Goal: Task Accomplishment & Management: Use online tool/utility

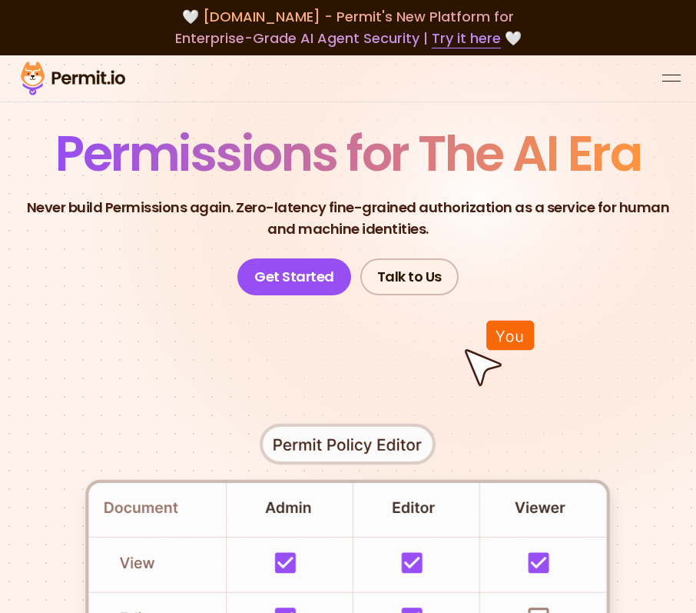
click at [656, 64] on div at bounding box center [348, 78] width 696 height 47
click at [660, 58] on div at bounding box center [348, 78] width 696 height 47
click at [681, 55] on div at bounding box center [348, 78] width 696 height 47
click at [673, 69] on button "open menu" at bounding box center [672, 78] width 18 height 18
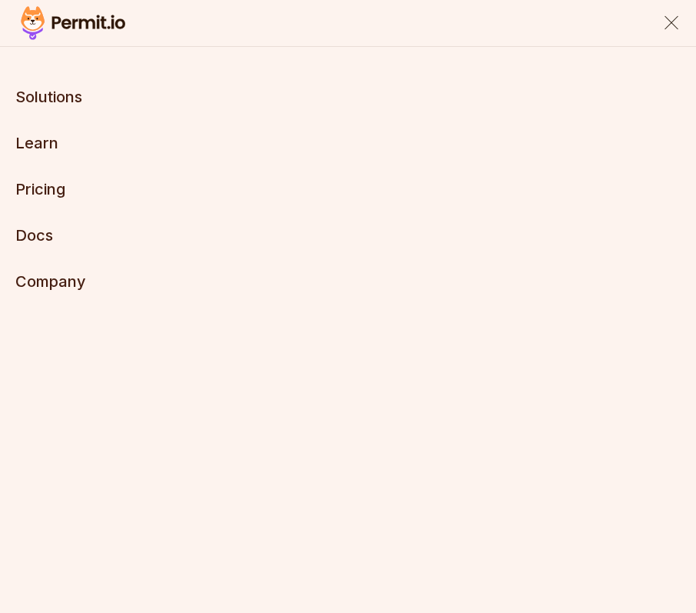
click at [663, 22] on button "close menu" at bounding box center [672, 23] width 18 height 18
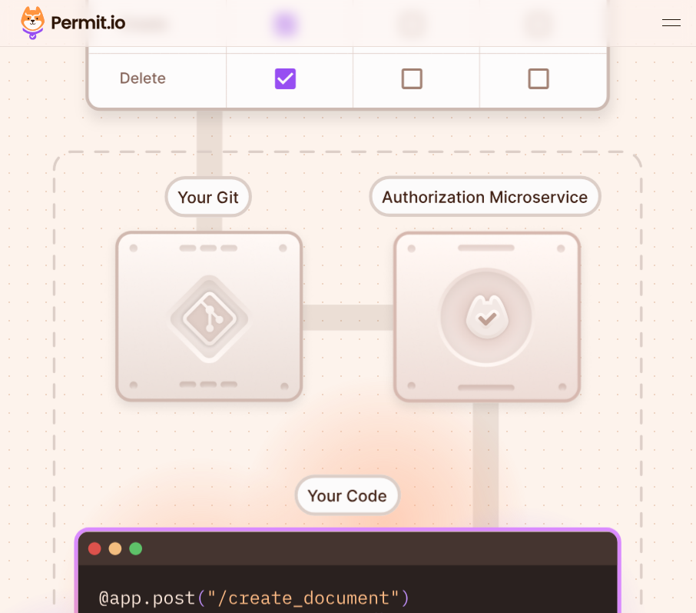
scroll to position [457, 0]
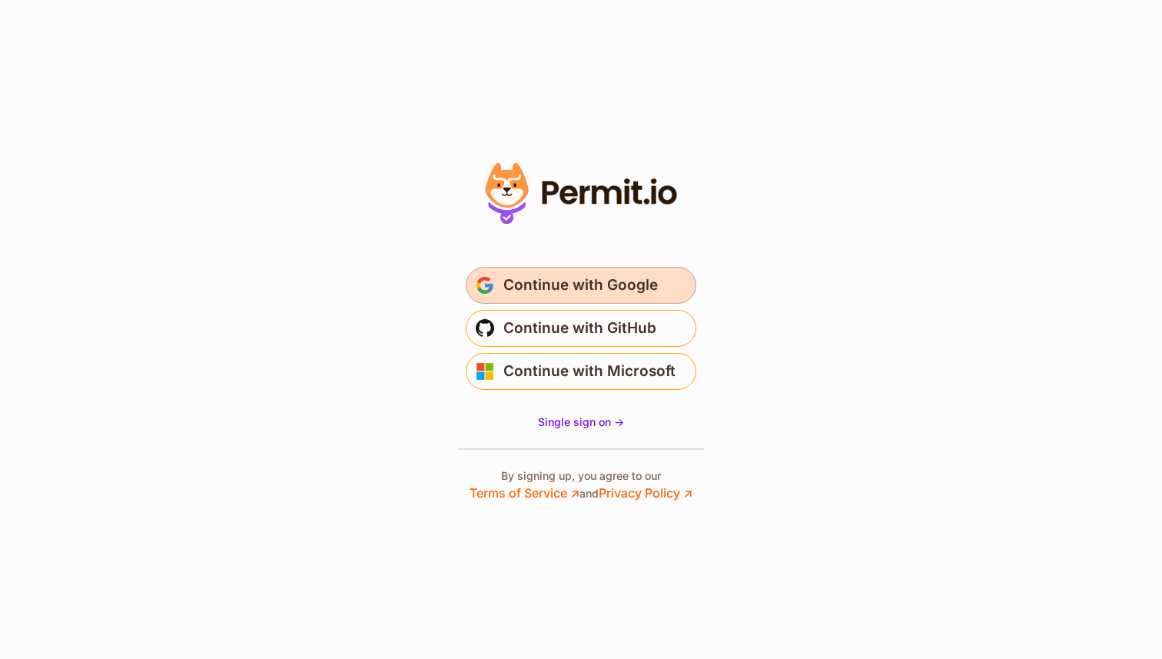
click at [583, 271] on button "Continue with Google" at bounding box center [581, 285] width 231 height 37
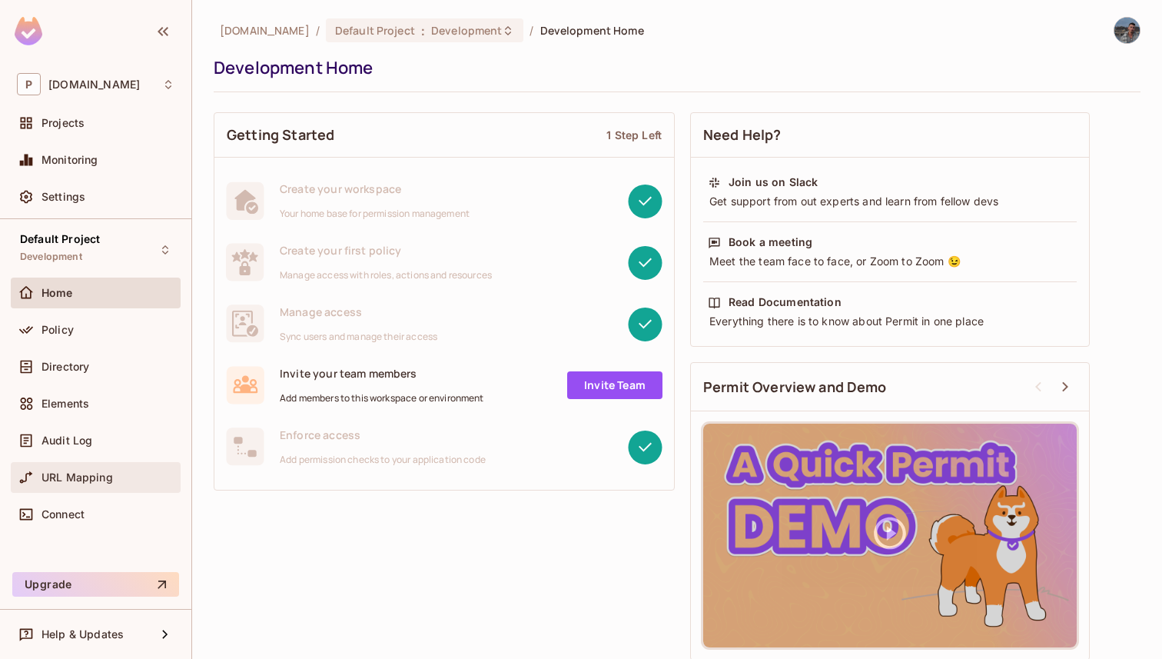
click at [101, 483] on span "URL Mapping" at bounding box center [77, 477] width 71 height 12
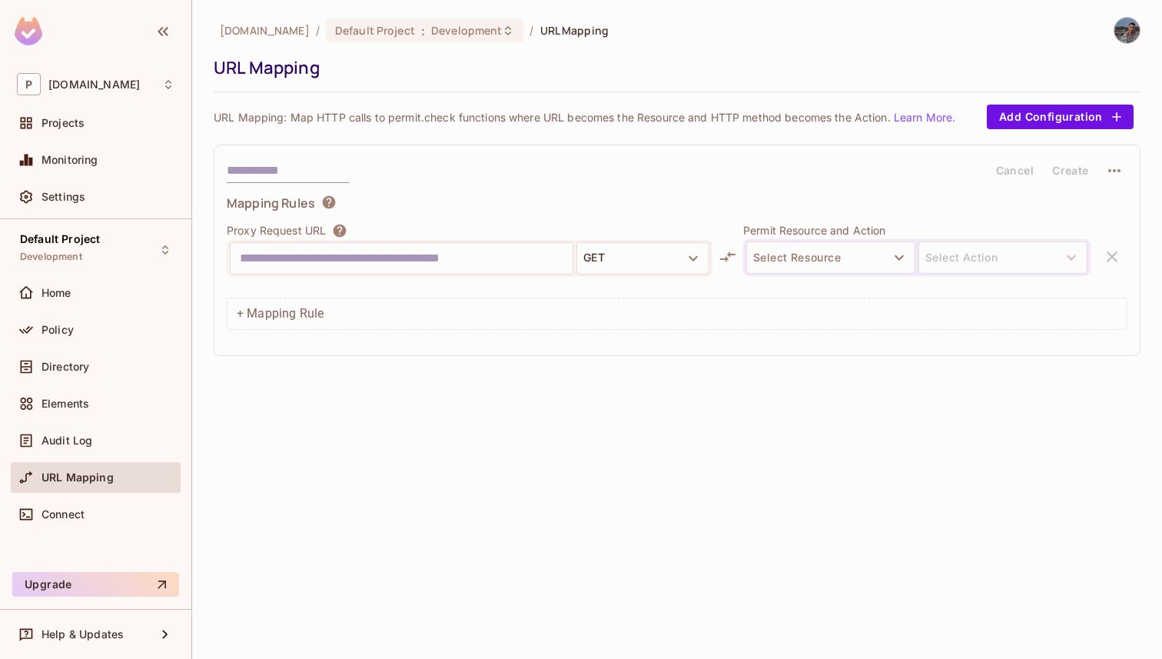
click at [459, 254] on input "text" at bounding box center [402, 258] width 324 height 25
type input "**********"
click at [635, 240] on div "**********" at bounding box center [470, 258] width 486 height 37
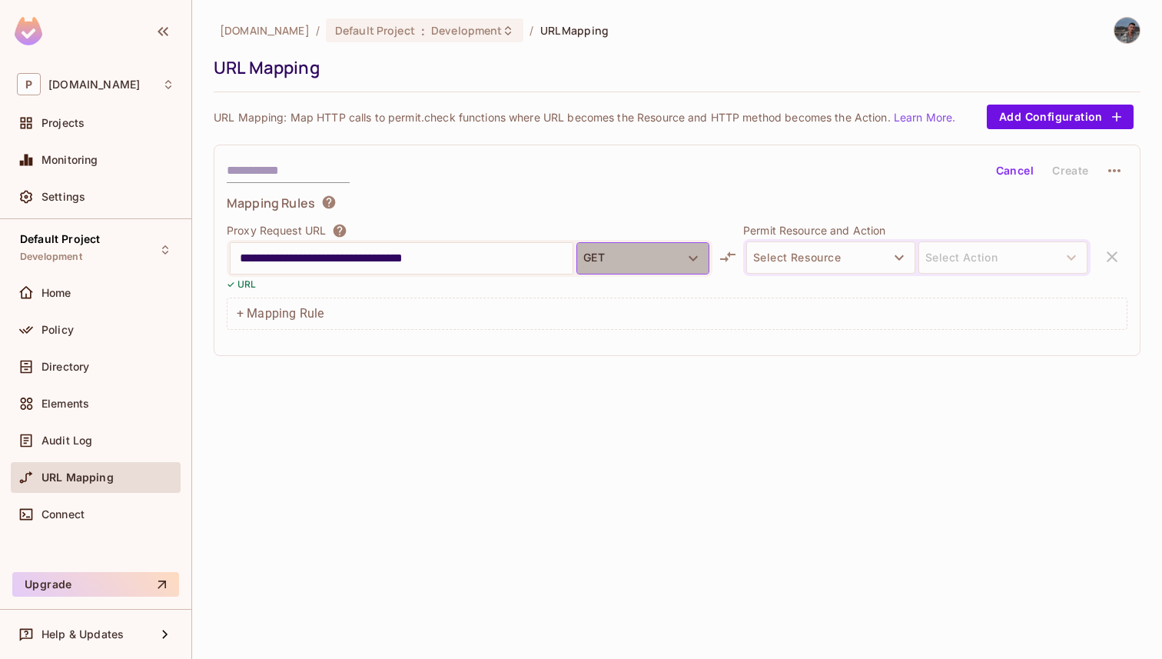
click at [635, 250] on button "GET" at bounding box center [643, 258] width 133 height 32
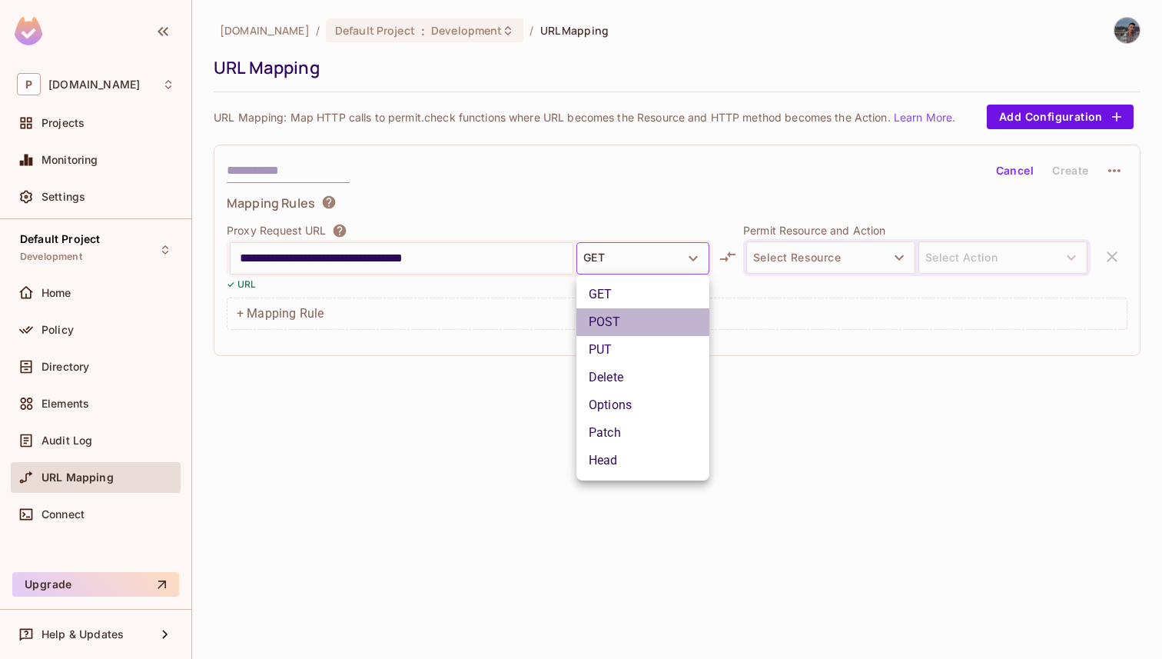
click at [626, 314] on li "POST" at bounding box center [643, 322] width 133 height 28
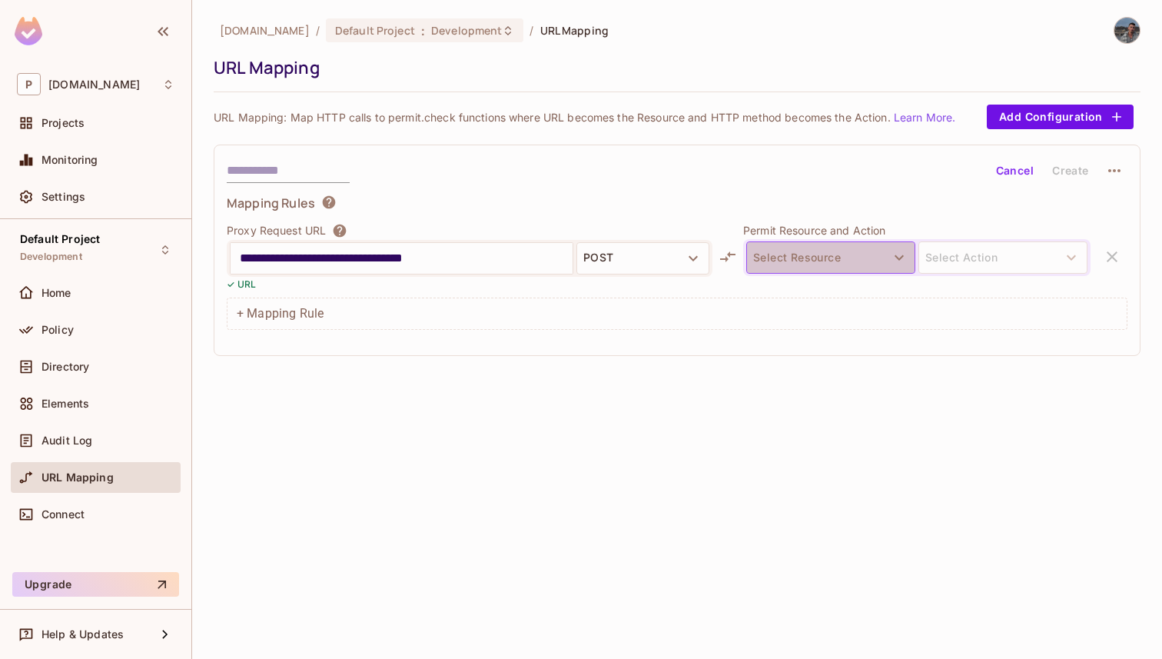
click at [779, 265] on button "Select Resource" at bounding box center [830, 257] width 169 height 32
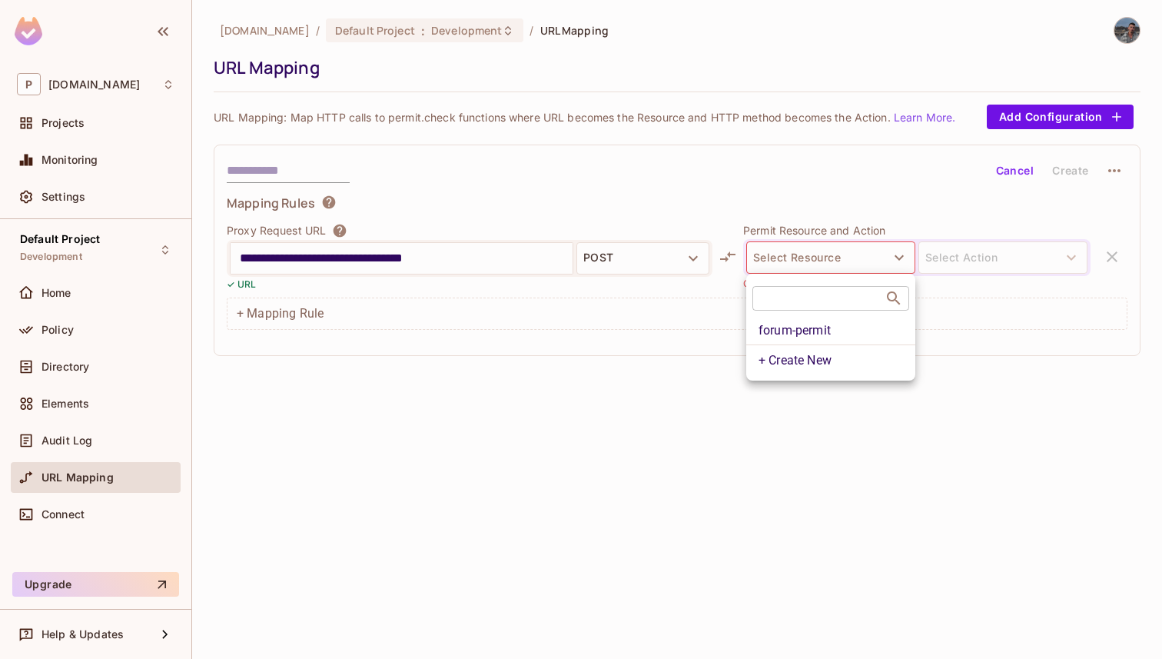
click at [767, 213] on div at bounding box center [581, 329] width 1162 height 659
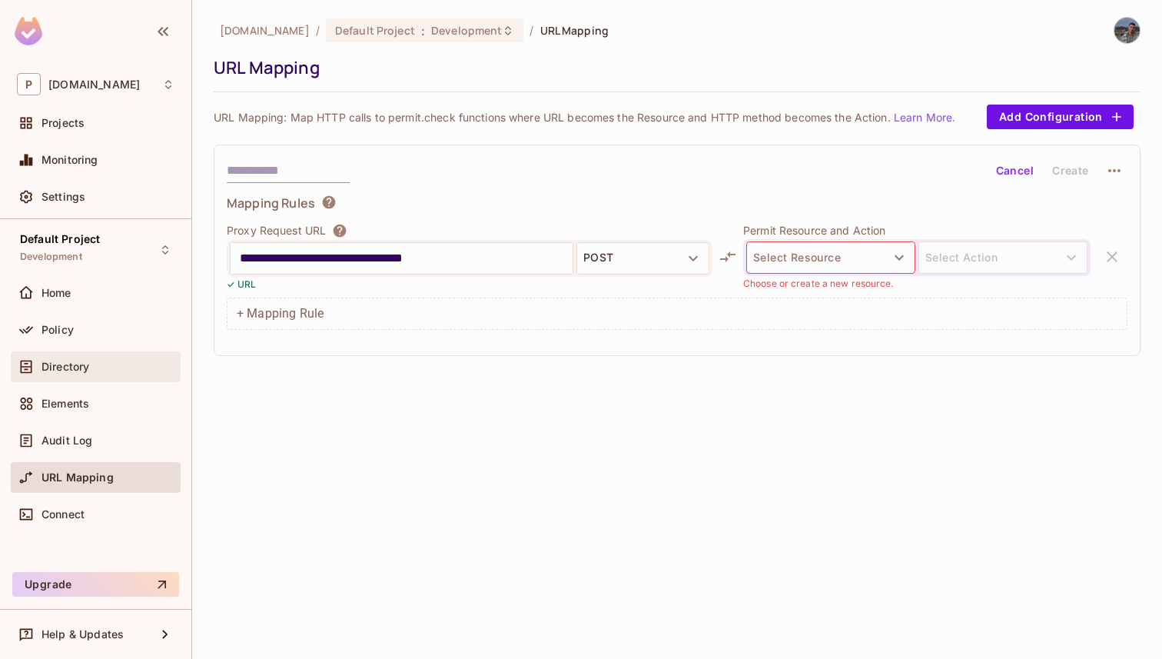
click at [95, 354] on div "Directory" at bounding box center [96, 366] width 170 height 31
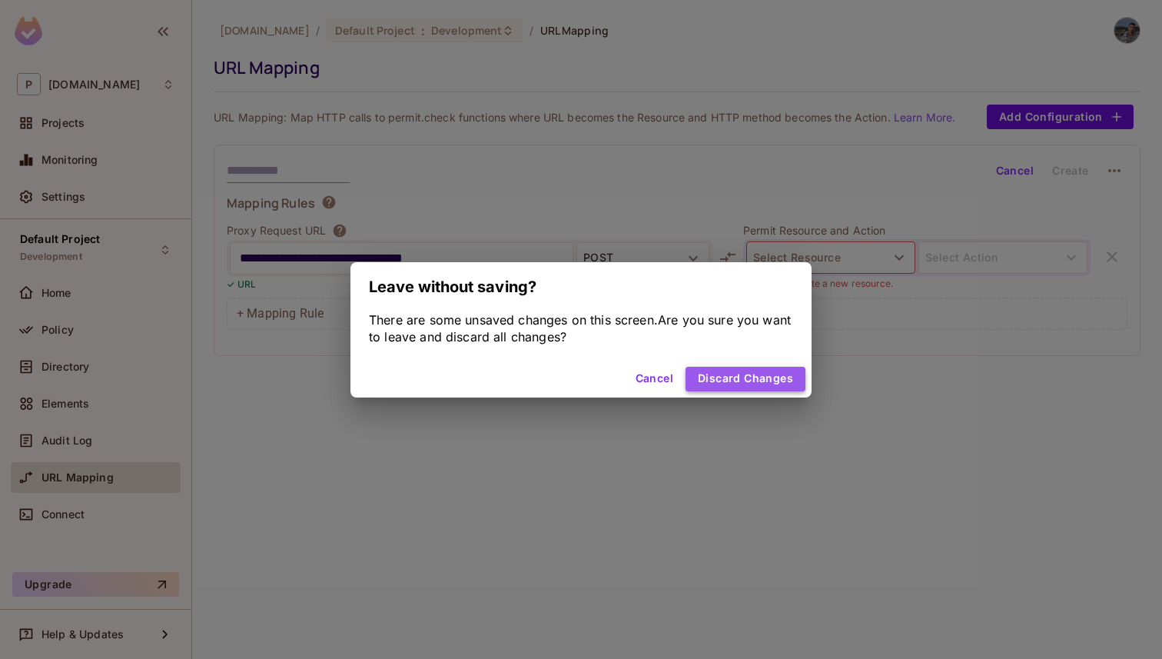
click at [723, 373] on button "Discard Changes" at bounding box center [746, 379] width 120 height 25
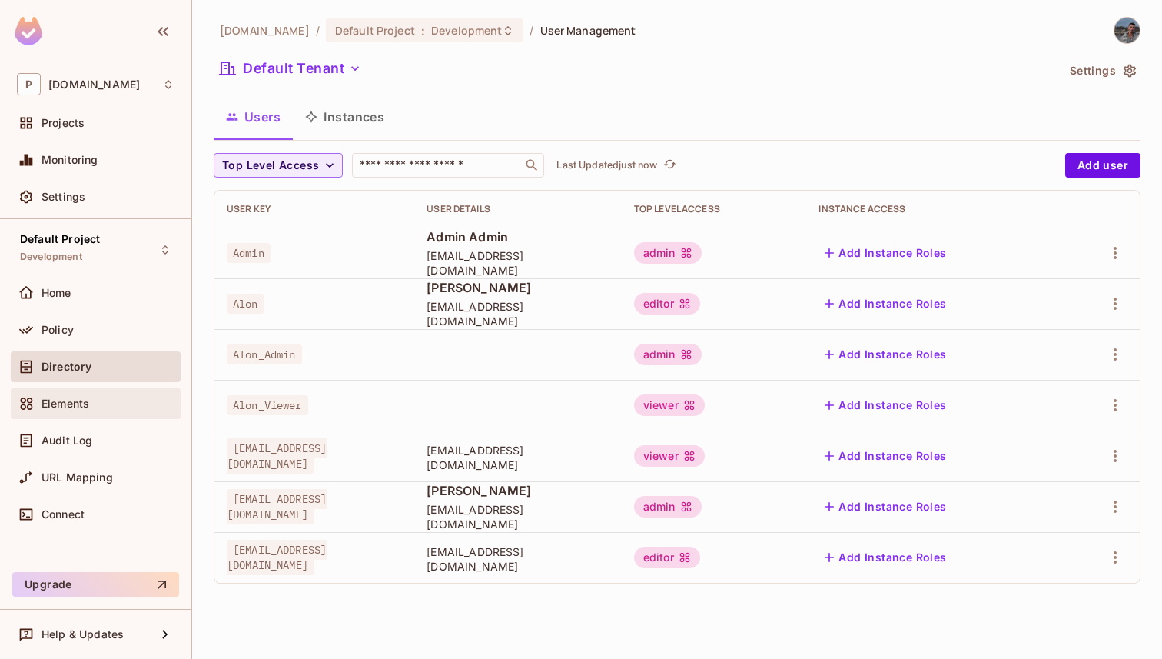
click at [124, 395] on div "Elements" at bounding box center [96, 403] width 158 height 18
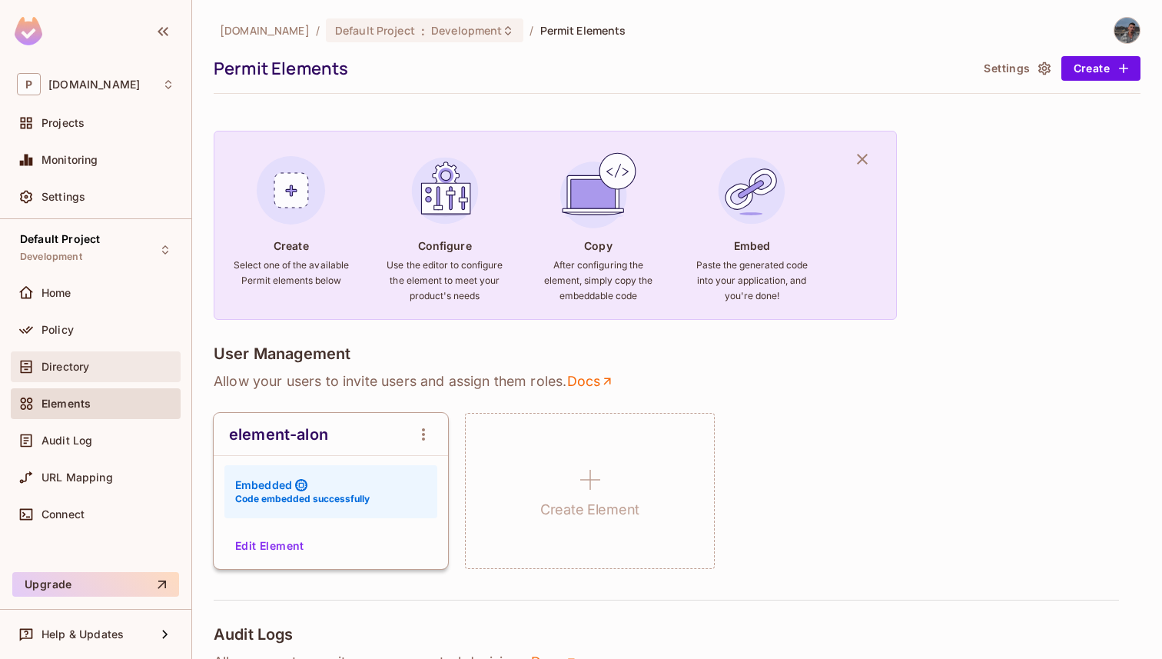
click at [119, 364] on div "Directory" at bounding box center [108, 367] width 133 height 12
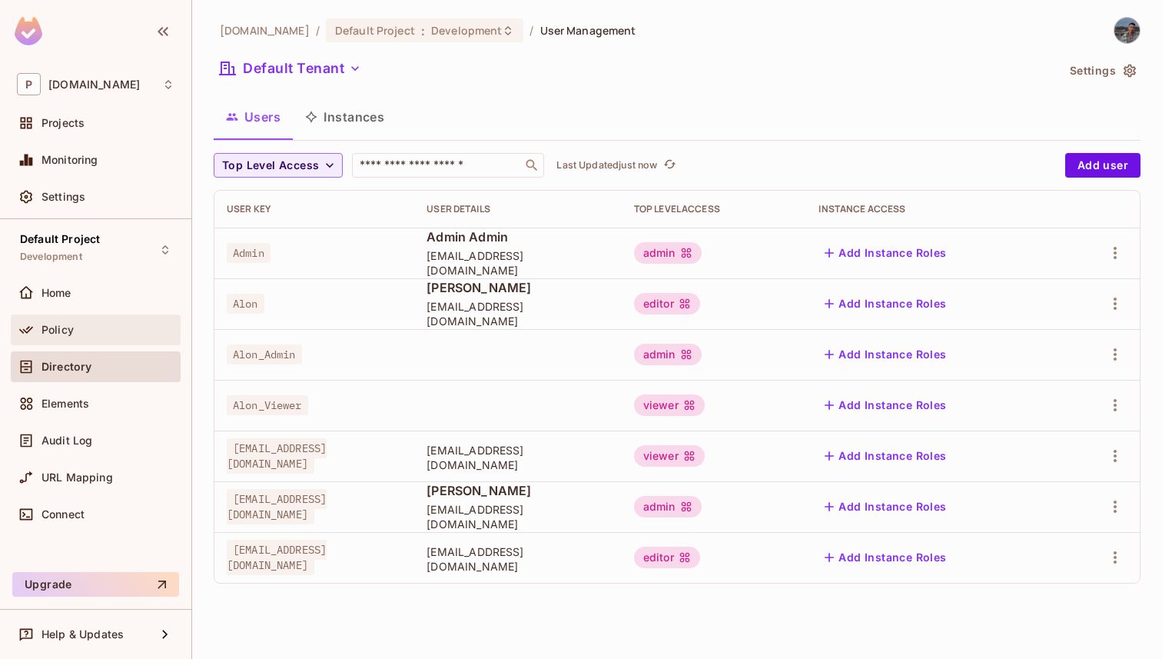
click at [120, 329] on div "Policy" at bounding box center [108, 330] width 133 height 12
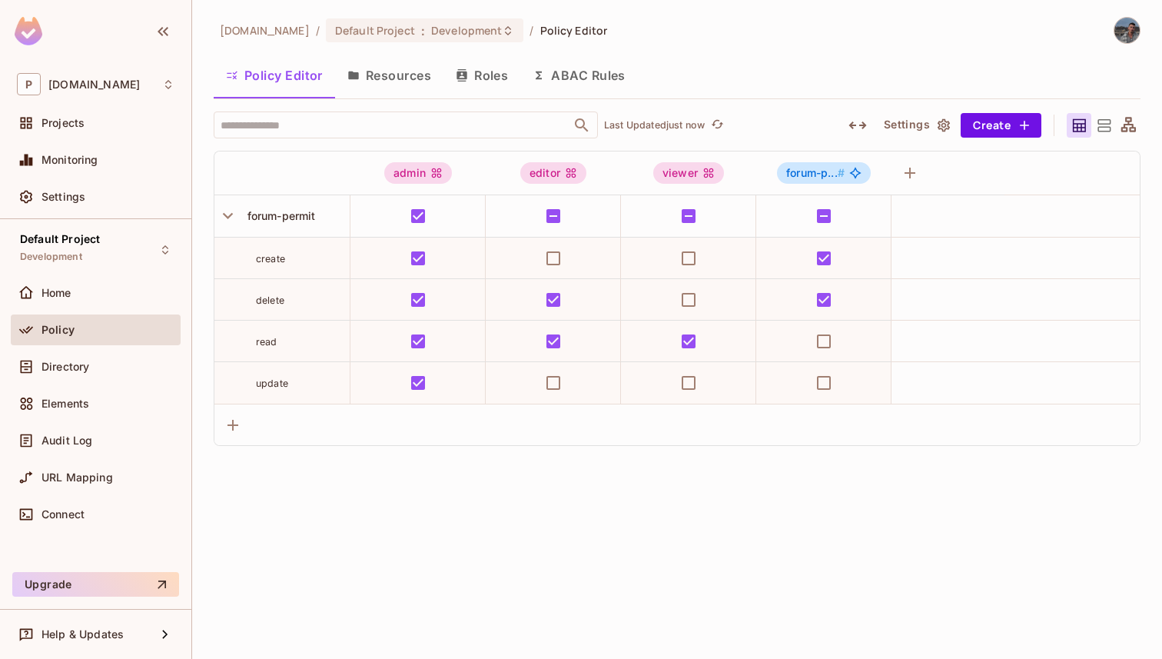
click at [392, 81] on button "Resources" at bounding box center [389, 75] width 108 height 38
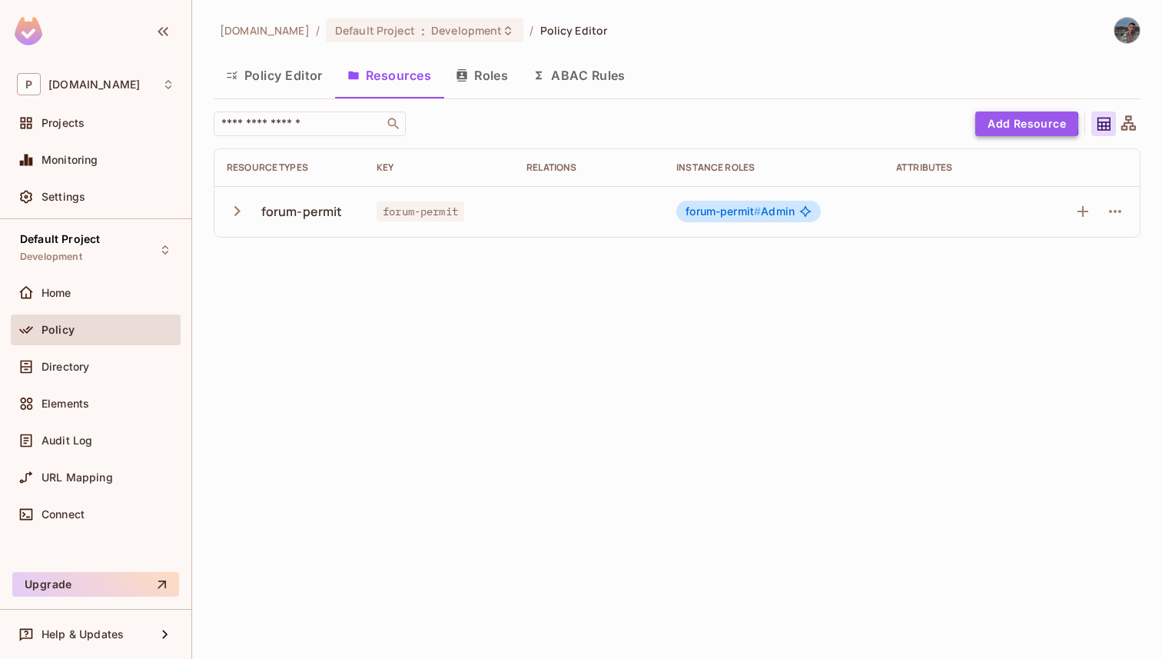
click at [1002, 123] on button "Add Resource" at bounding box center [1026, 123] width 103 height 25
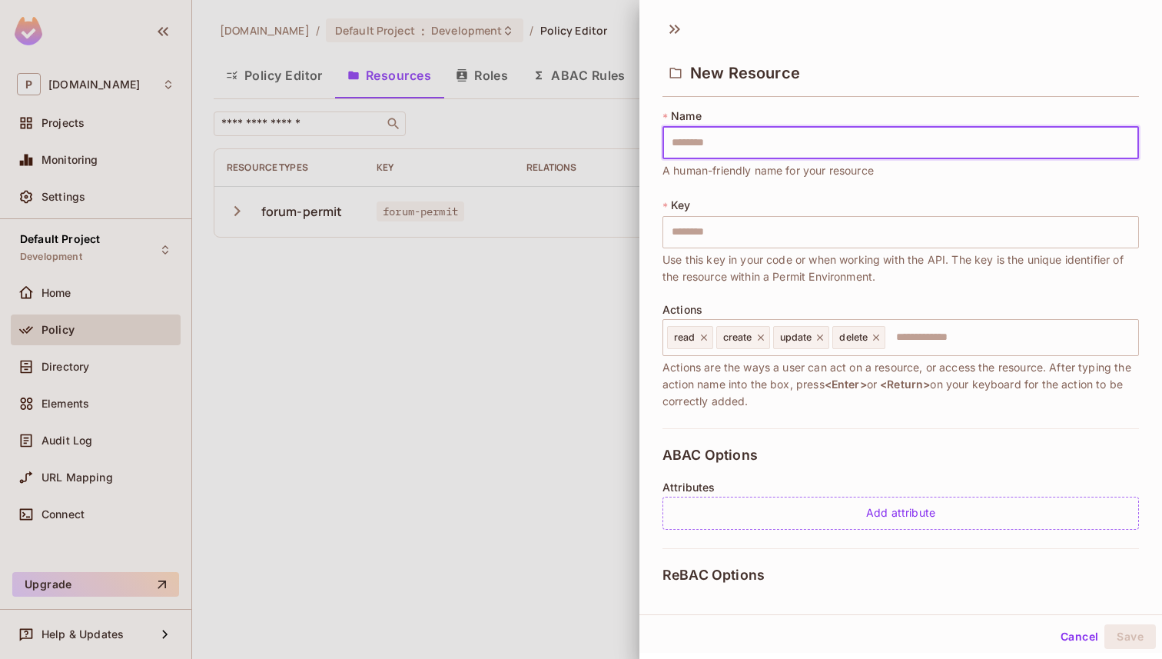
type input "*"
type input "**"
type input "***"
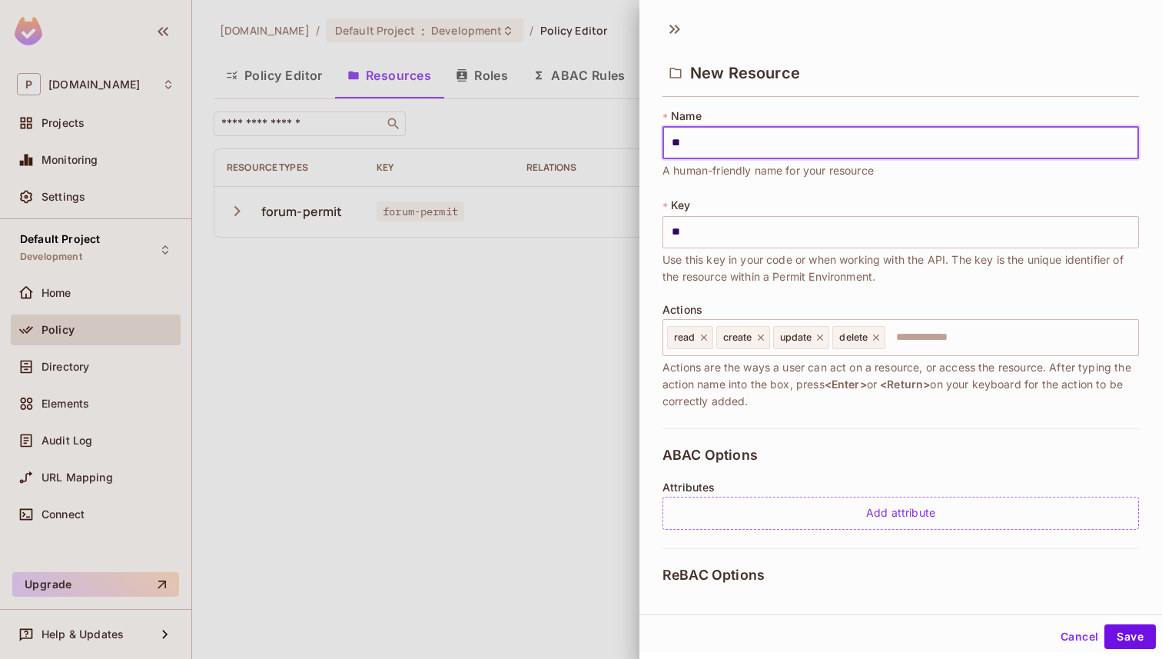
type input "***"
type input "****"
type input "*****"
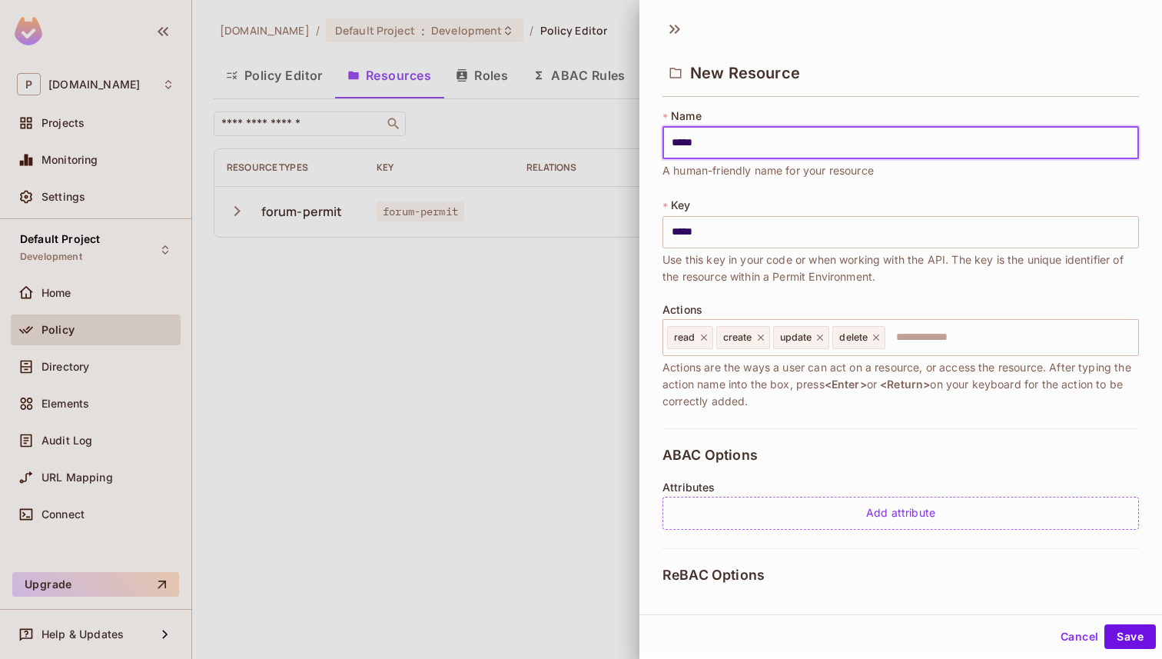
type input "******"
type input "*******"
type input "********"
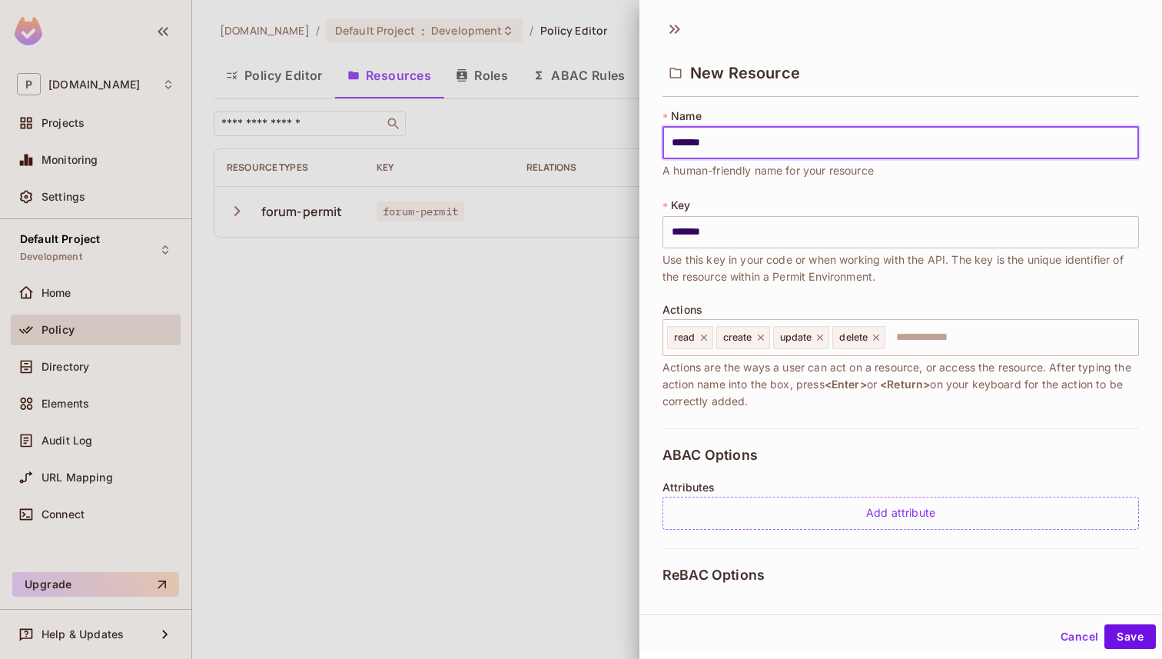
type input "********"
type input "*********"
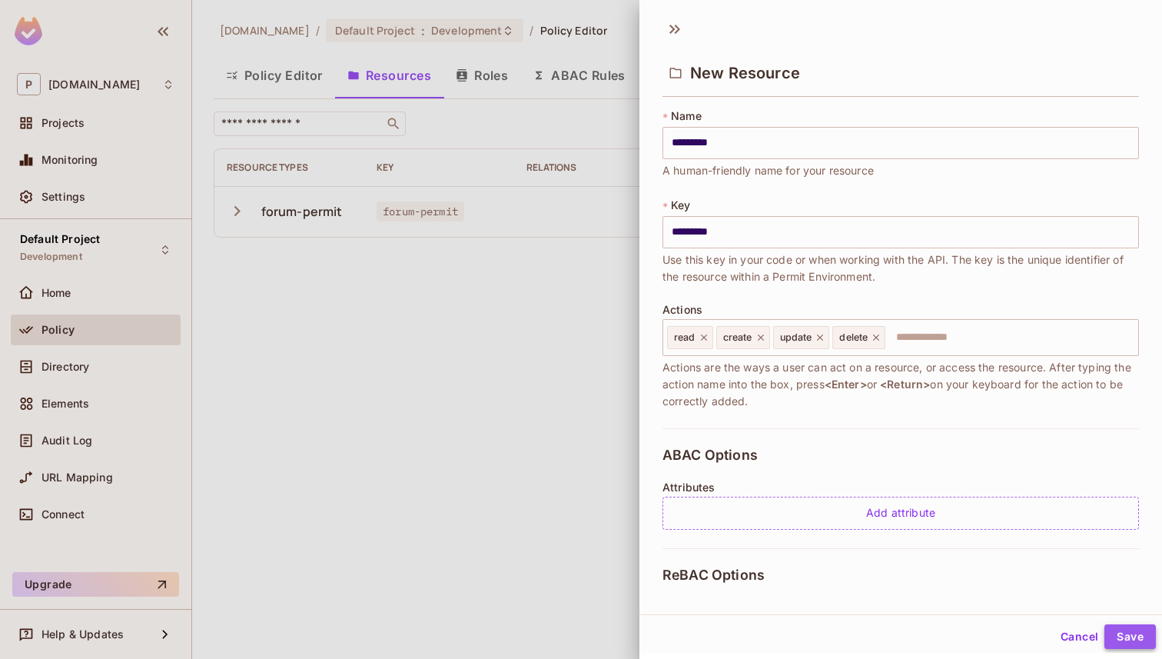
click at [1134, 636] on button "Save" at bounding box center [1131, 636] width 52 height 25
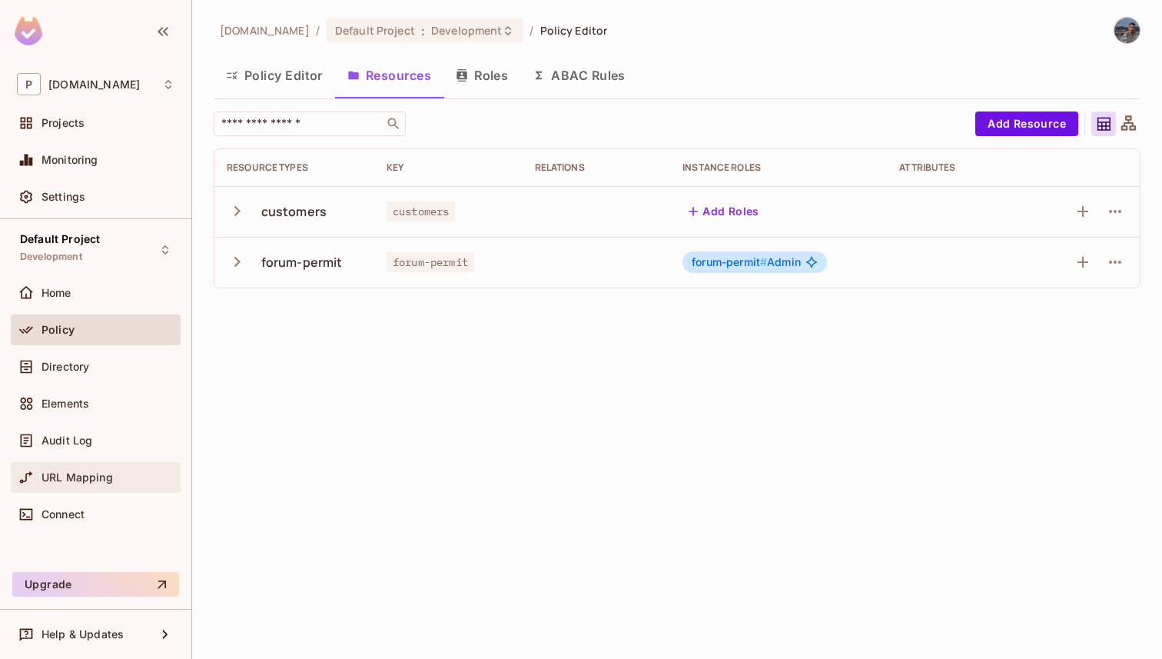
click at [86, 470] on div "URL Mapping" at bounding box center [96, 477] width 158 height 18
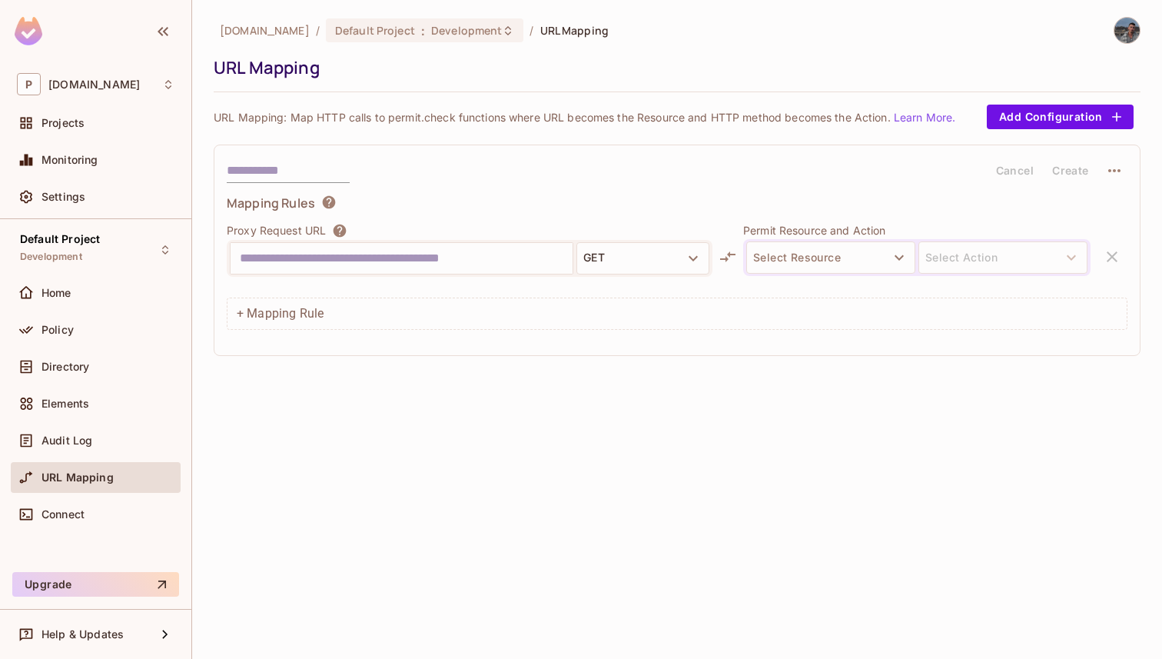
click at [430, 261] on input "text" at bounding box center [402, 258] width 324 height 25
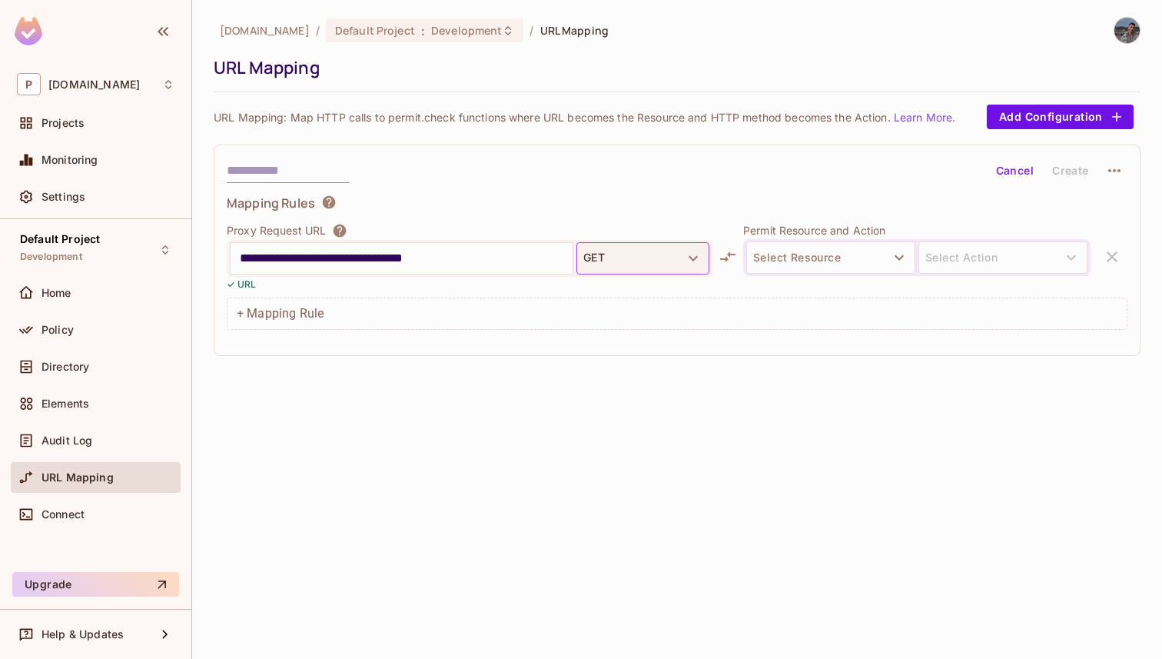
type input "**********"
click at [675, 253] on button "GET" at bounding box center [643, 258] width 133 height 32
click at [642, 323] on li "POST" at bounding box center [643, 322] width 133 height 28
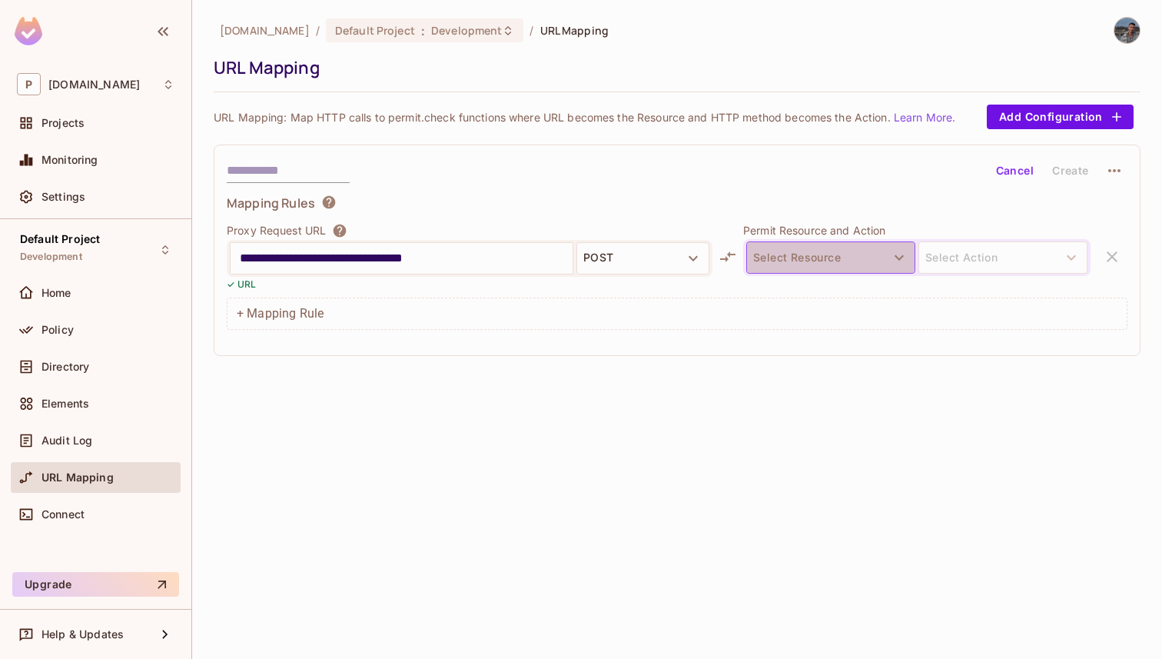
click at [798, 265] on button "Select Resource" at bounding box center [830, 257] width 169 height 32
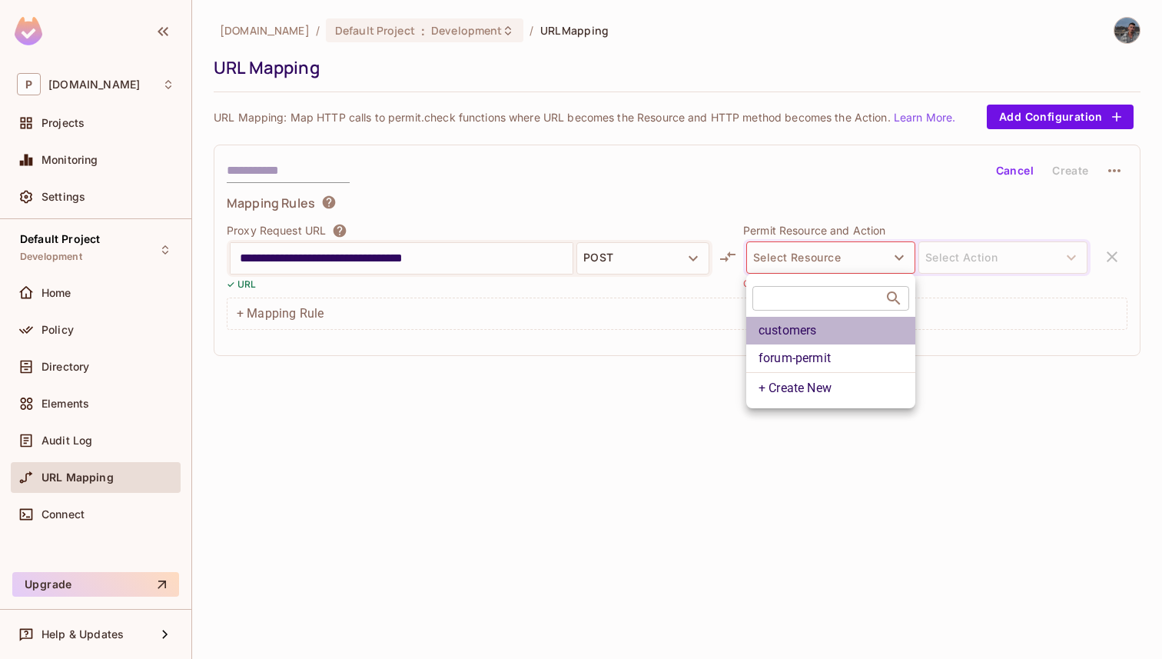
click at [824, 327] on li "customers" at bounding box center [830, 331] width 169 height 28
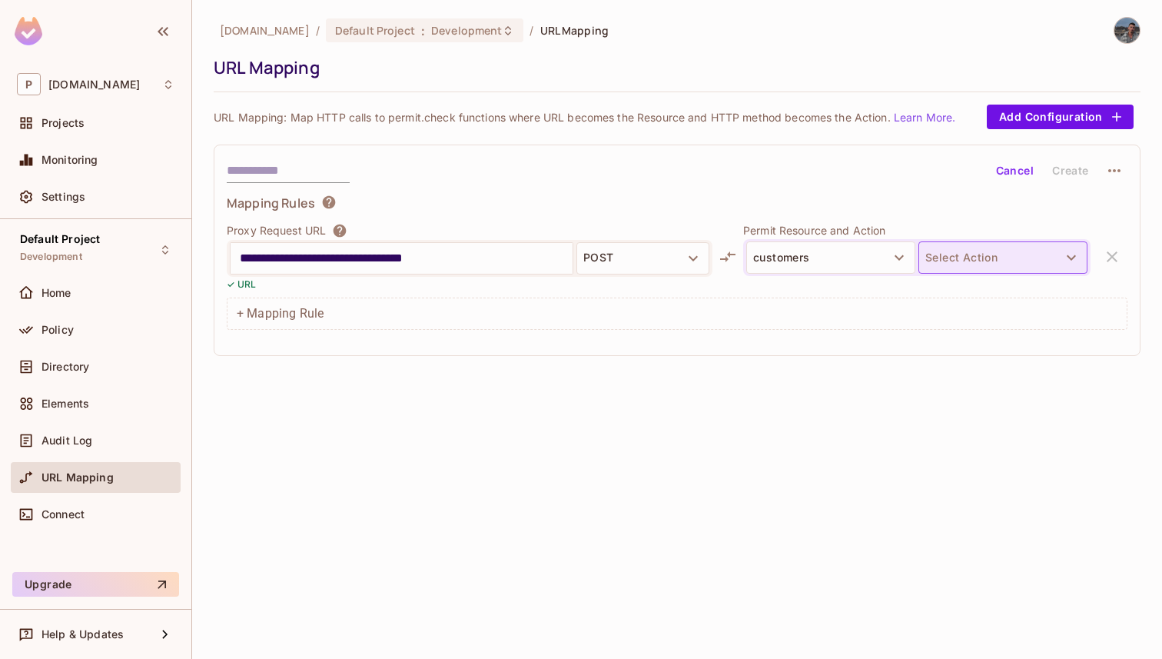
click at [959, 250] on button "Select Action" at bounding box center [1003, 257] width 169 height 32
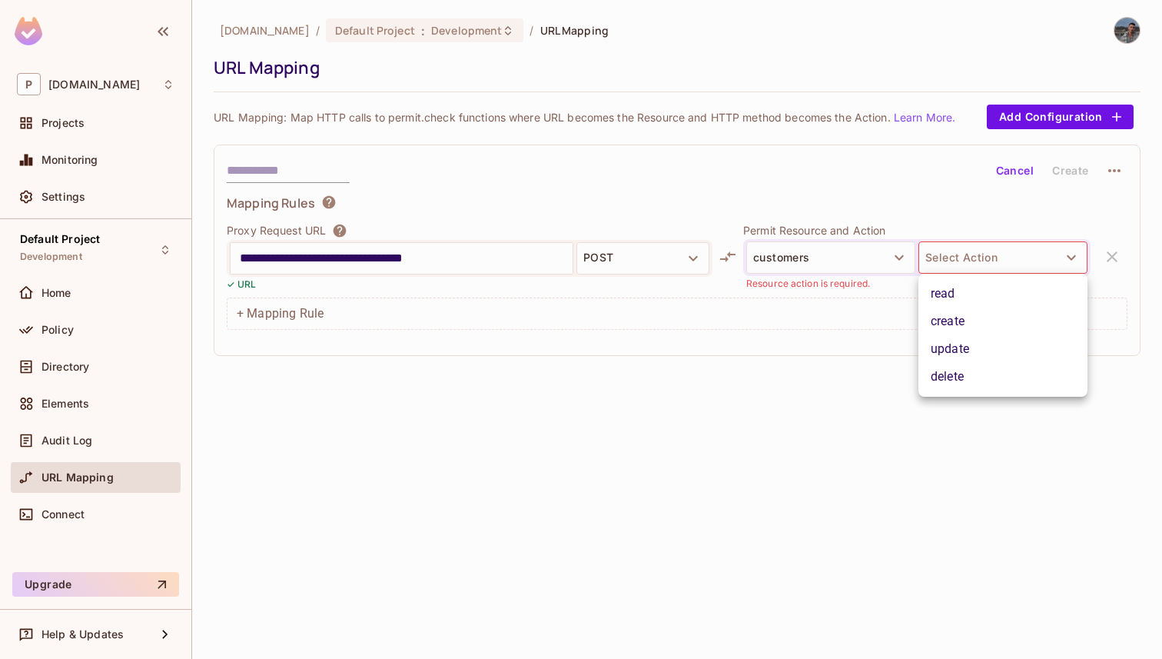
click at [976, 318] on li "create" at bounding box center [1003, 321] width 169 height 28
click at [327, 176] on input "text" at bounding box center [288, 170] width 123 height 25
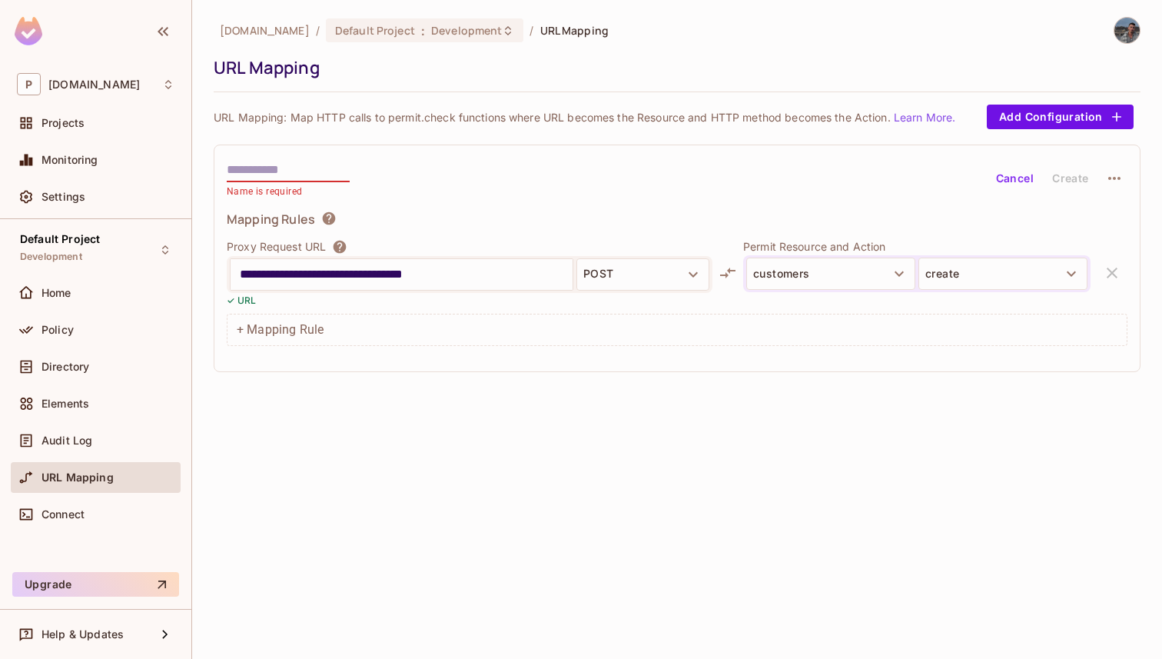
click at [307, 184] on p "Name is required" at bounding box center [288, 191] width 123 height 15
click at [304, 174] on input "text" at bounding box center [288, 170] width 123 height 25
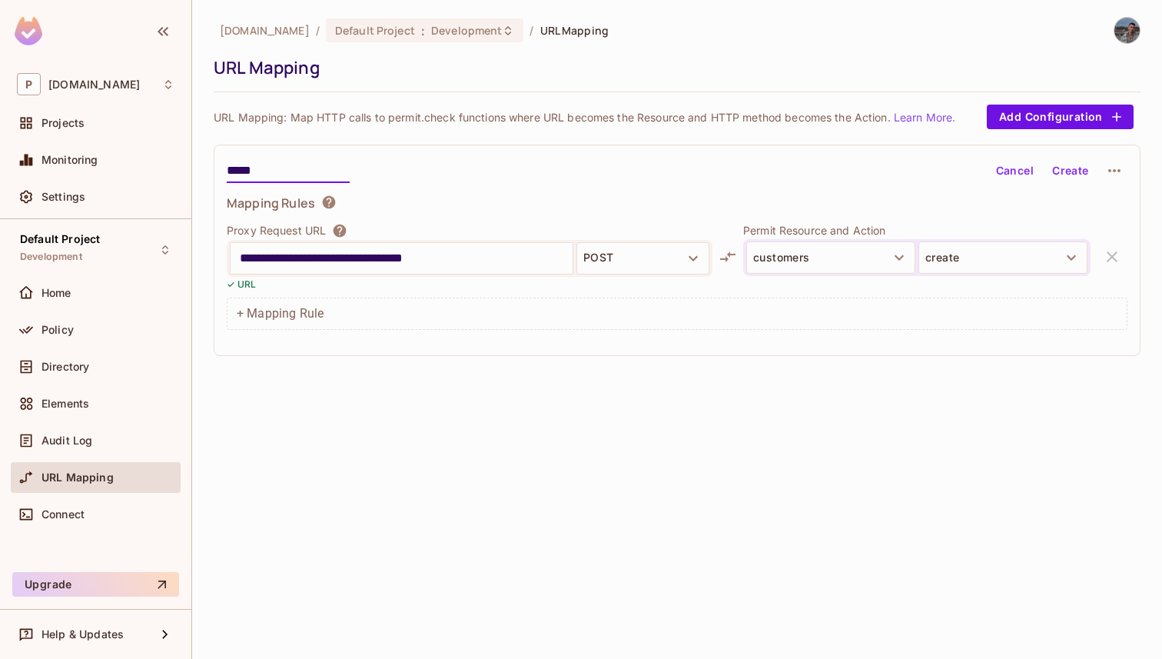
click at [276, 182] on input "*****" at bounding box center [288, 170] width 123 height 25
click at [276, 174] on input "*****" at bounding box center [288, 170] width 123 height 25
type input "******"
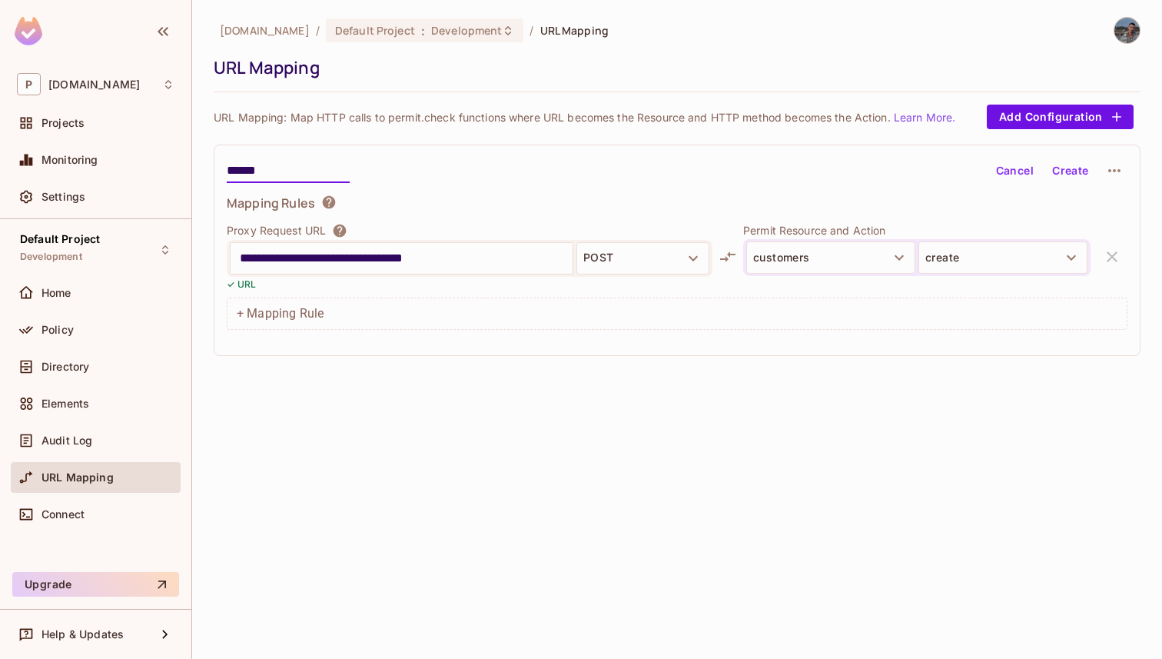
click at [1068, 171] on button "Create" at bounding box center [1070, 170] width 49 height 25
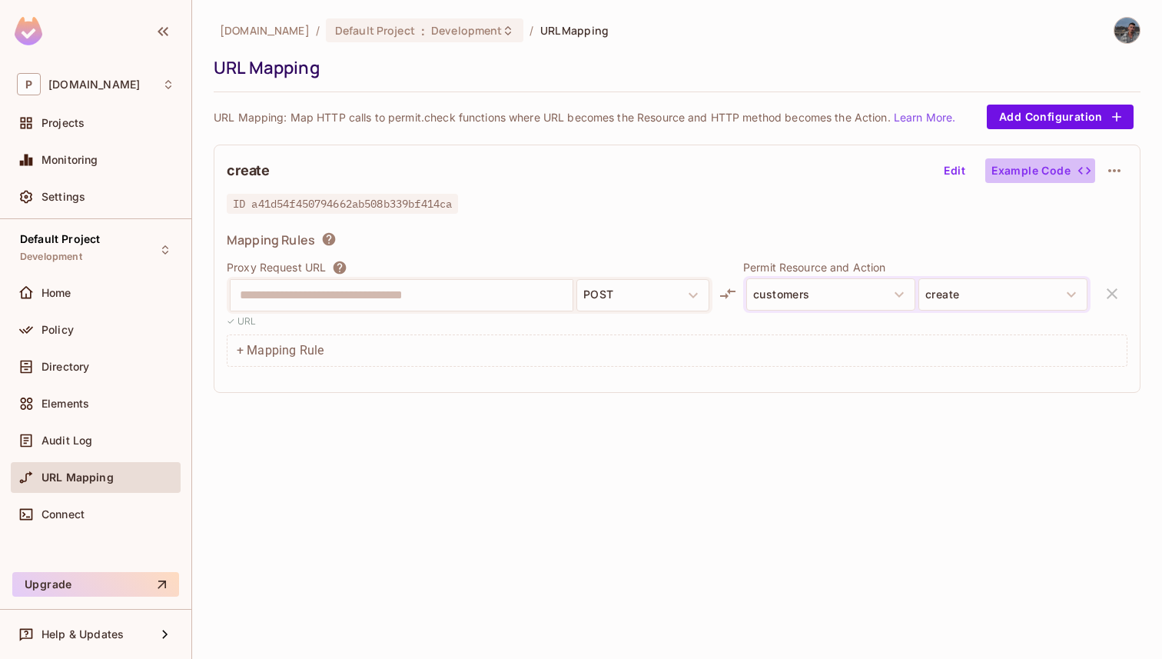
click at [1045, 169] on button "Example Code" at bounding box center [1040, 170] width 110 height 25
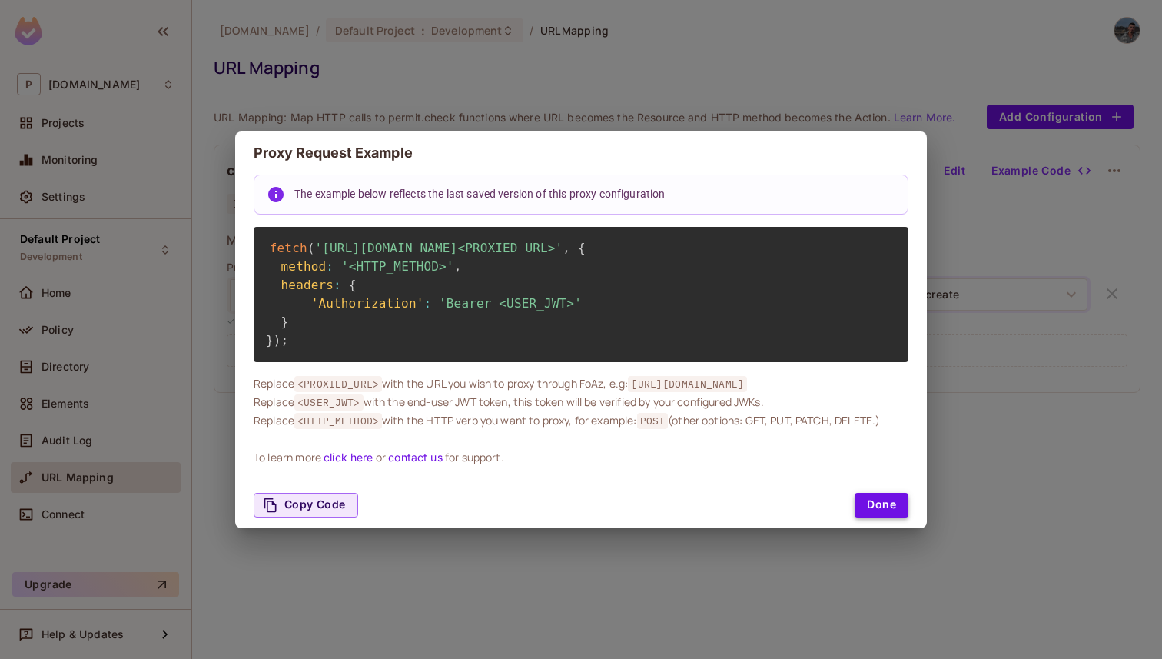
click at [880, 517] on button "Done" at bounding box center [882, 505] width 54 height 25
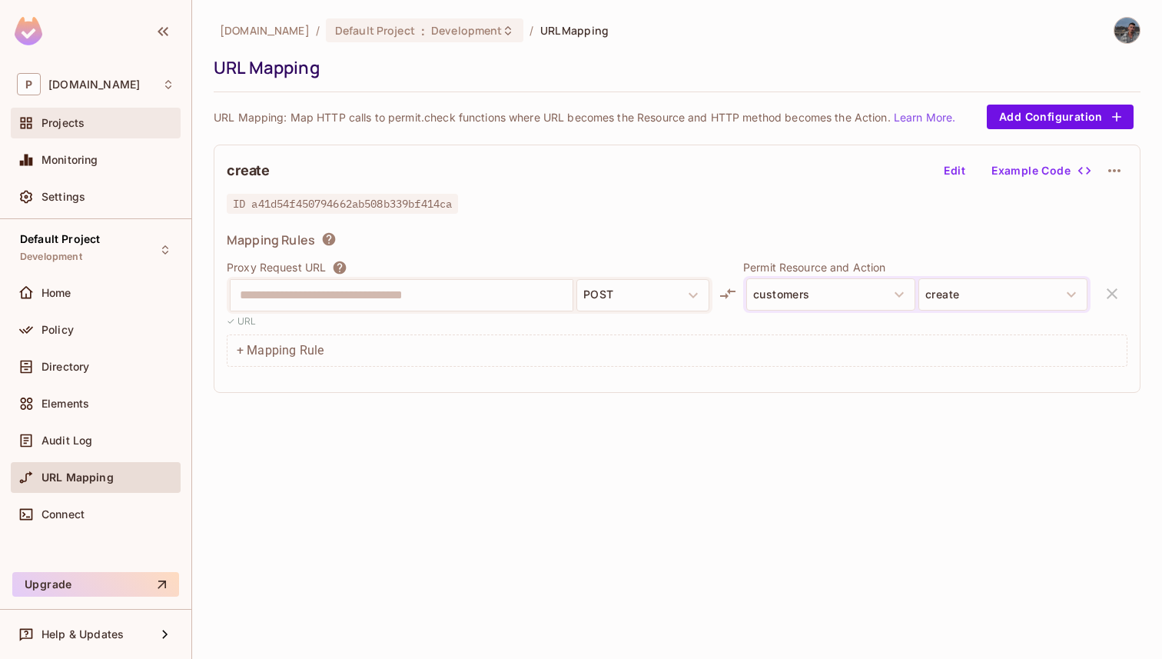
click at [112, 131] on div "Projects" at bounding box center [96, 123] width 158 height 18
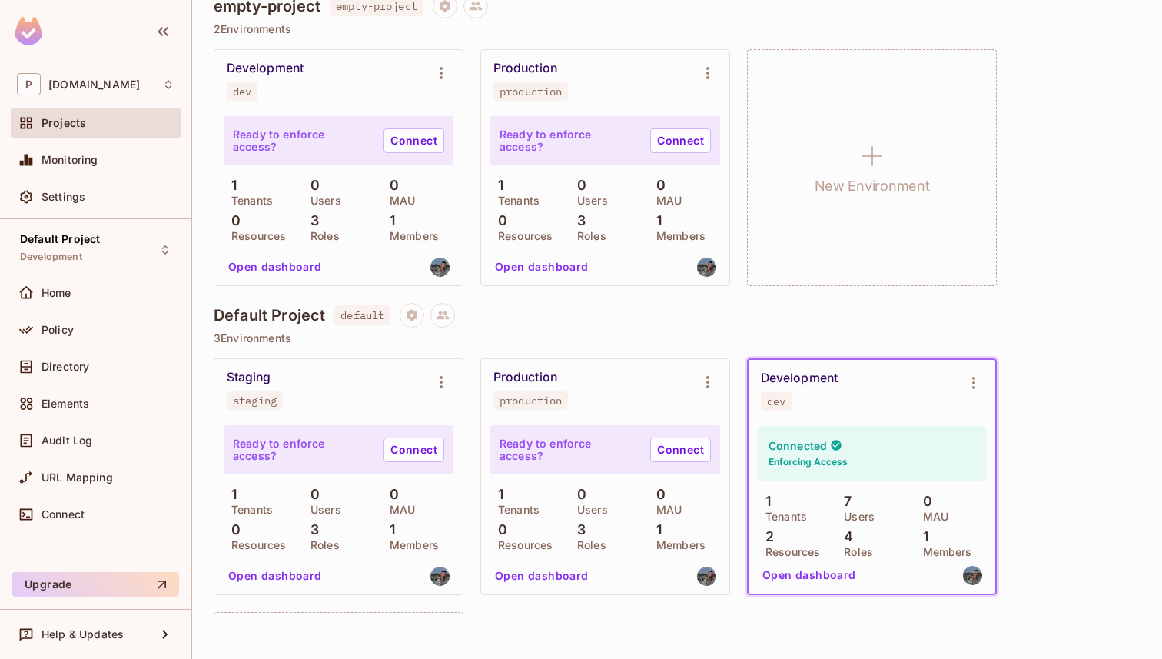
scroll to position [168, 0]
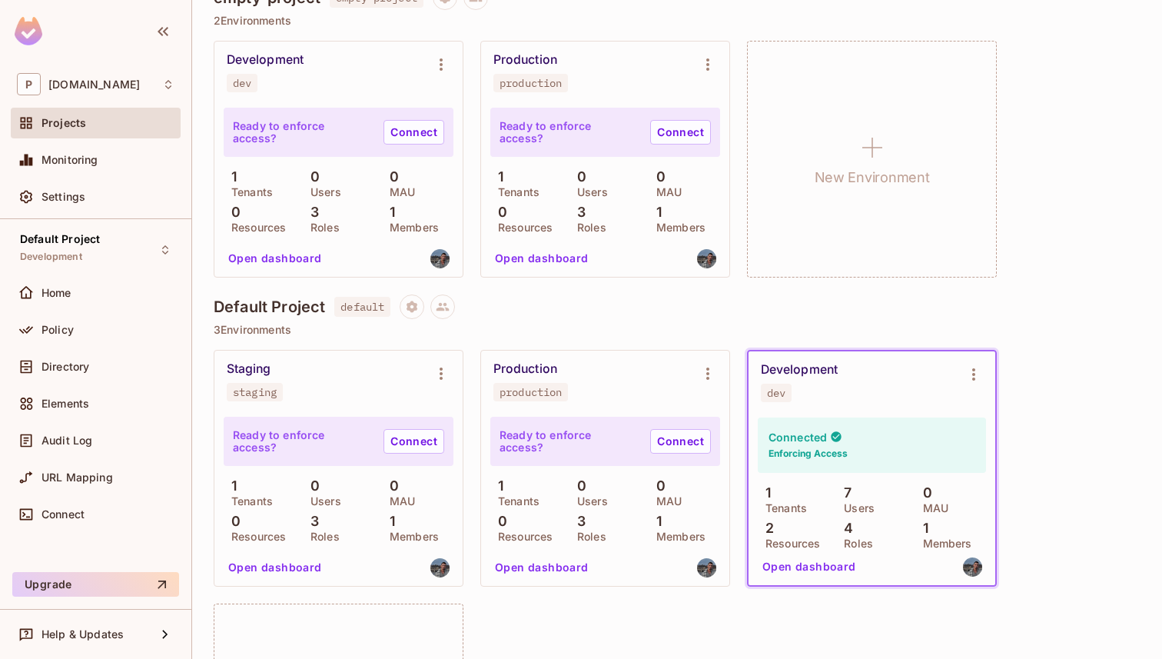
click at [363, 305] on span "default" at bounding box center [362, 307] width 56 height 20
copy span "default"
click at [980, 374] on icon "Environment settings" at bounding box center [974, 374] width 18 height 18
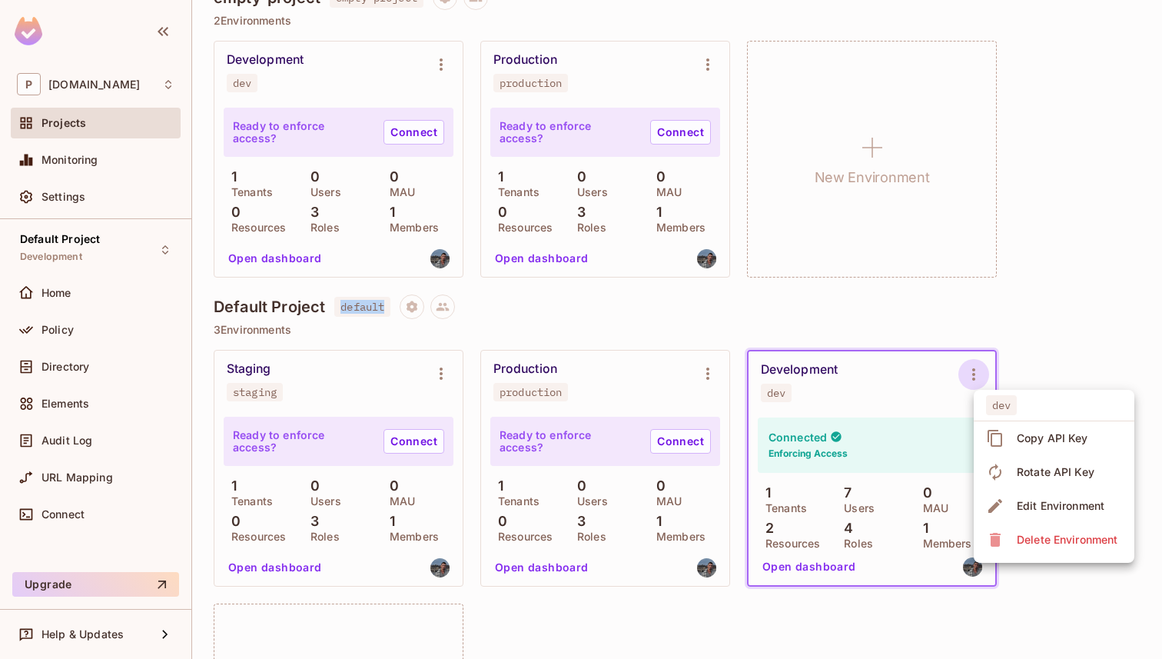
click at [1021, 429] on span "Copy API Key" at bounding box center [1052, 438] width 81 height 25
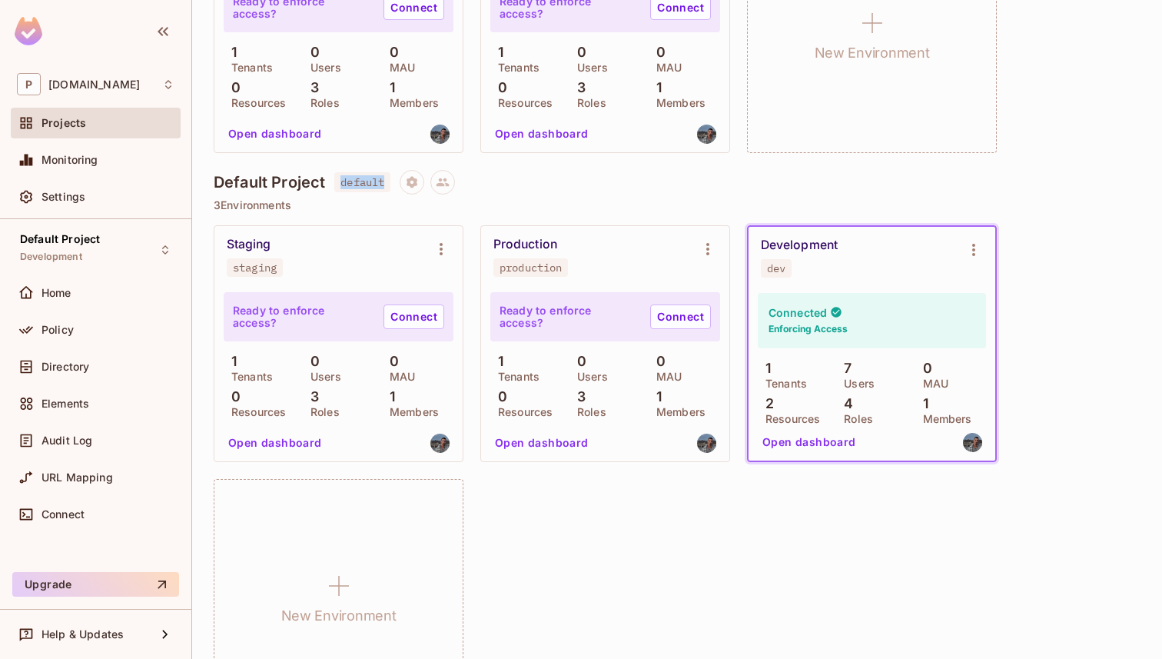
scroll to position [366, 0]
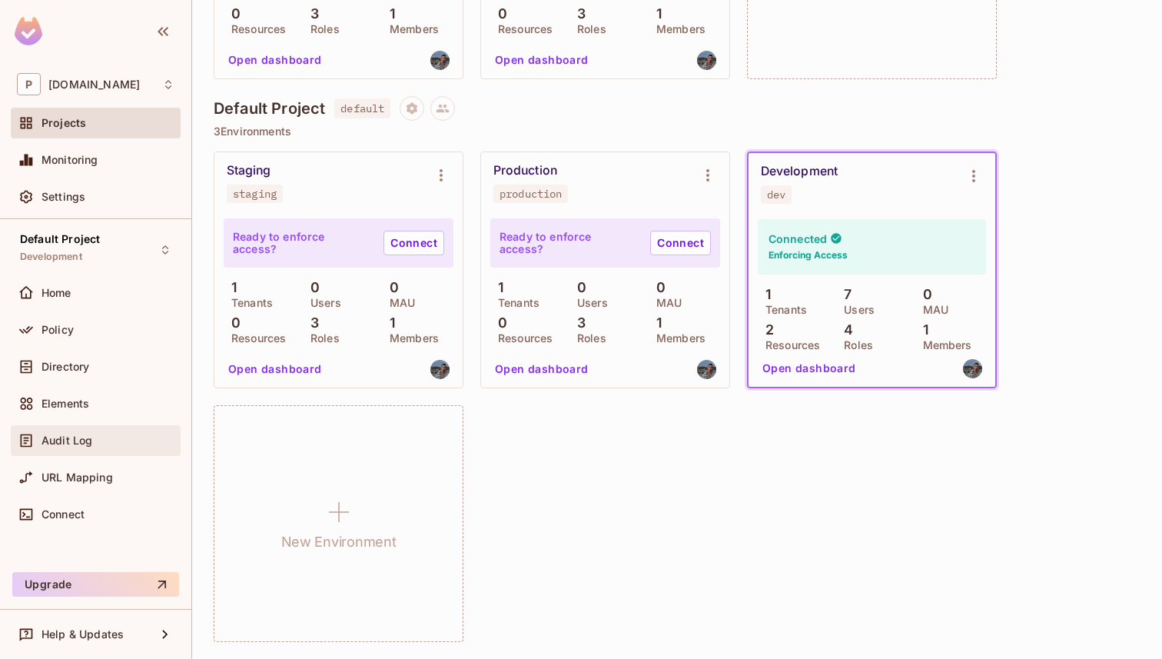
click at [125, 448] on div "Audit Log" at bounding box center [96, 440] width 158 height 18
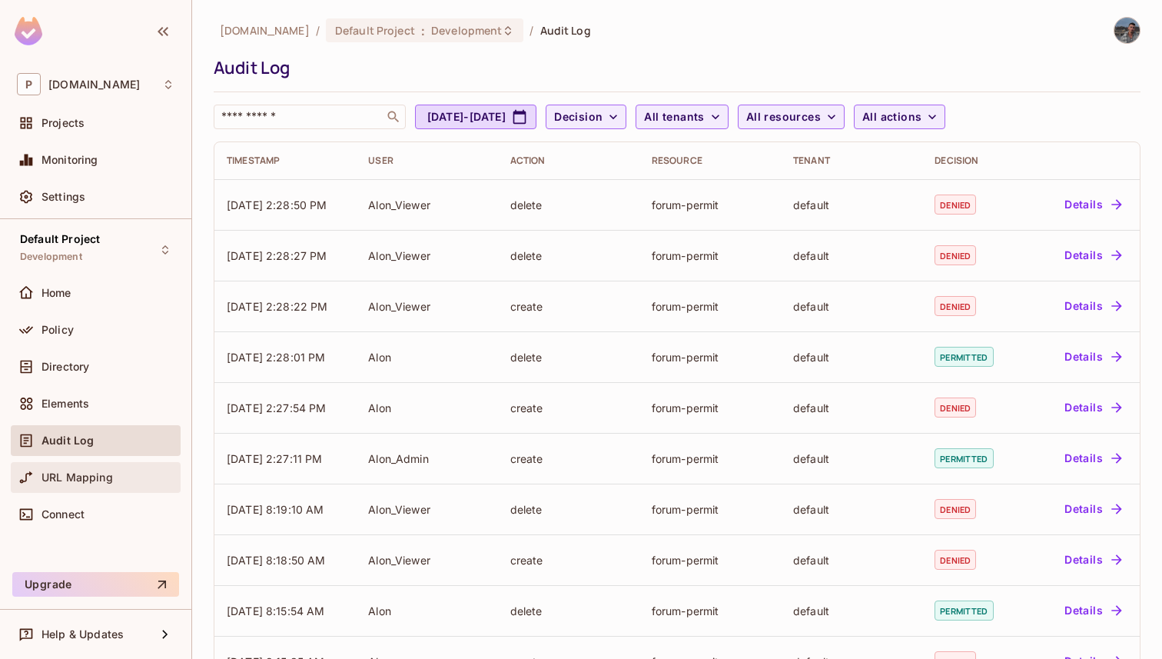
click at [94, 479] on span "URL Mapping" at bounding box center [77, 477] width 71 height 12
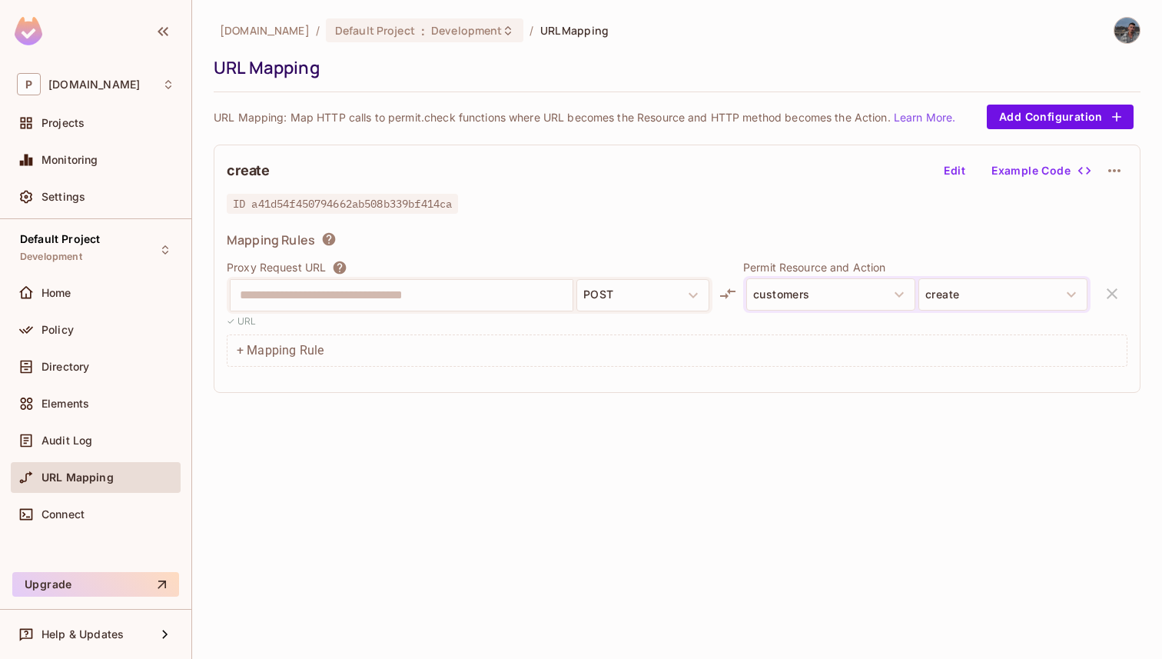
click at [338, 207] on span "ID a41d54f450794662ab508b339bf414ca" at bounding box center [342, 204] width 231 height 20
copy span "a41d54f450794662ab508b339bf414ca"
click at [100, 124] on div "Projects" at bounding box center [108, 123] width 133 height 12
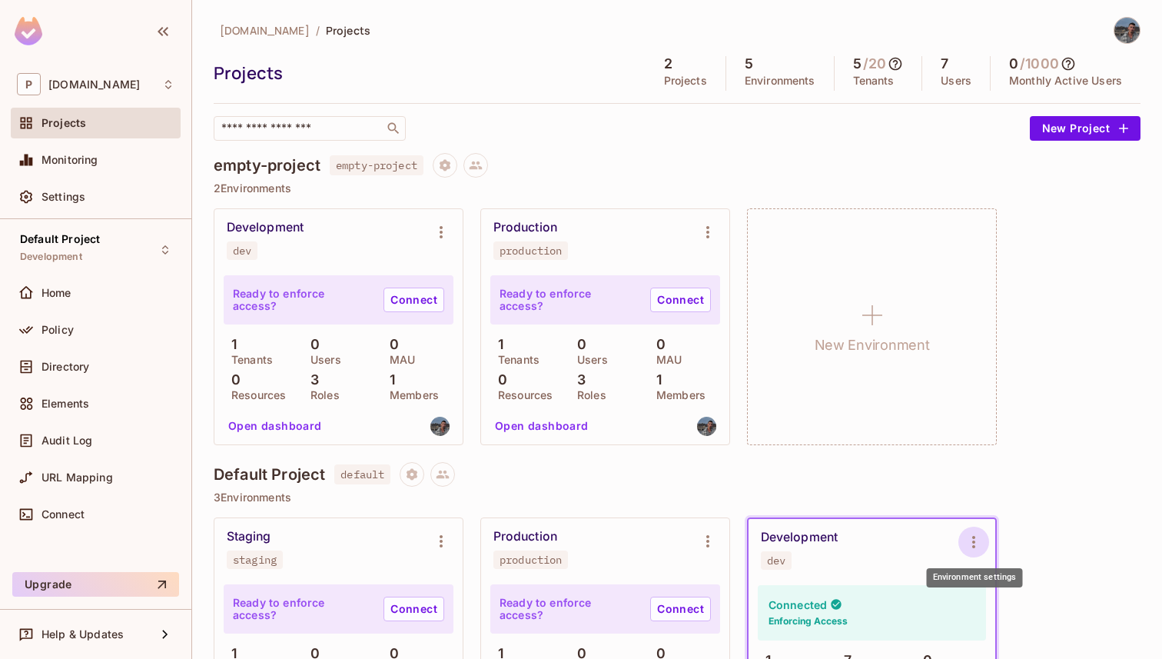
click at [979, 550] on icon "Environment settings" at bounding box center [974, 542] width 18 height 18
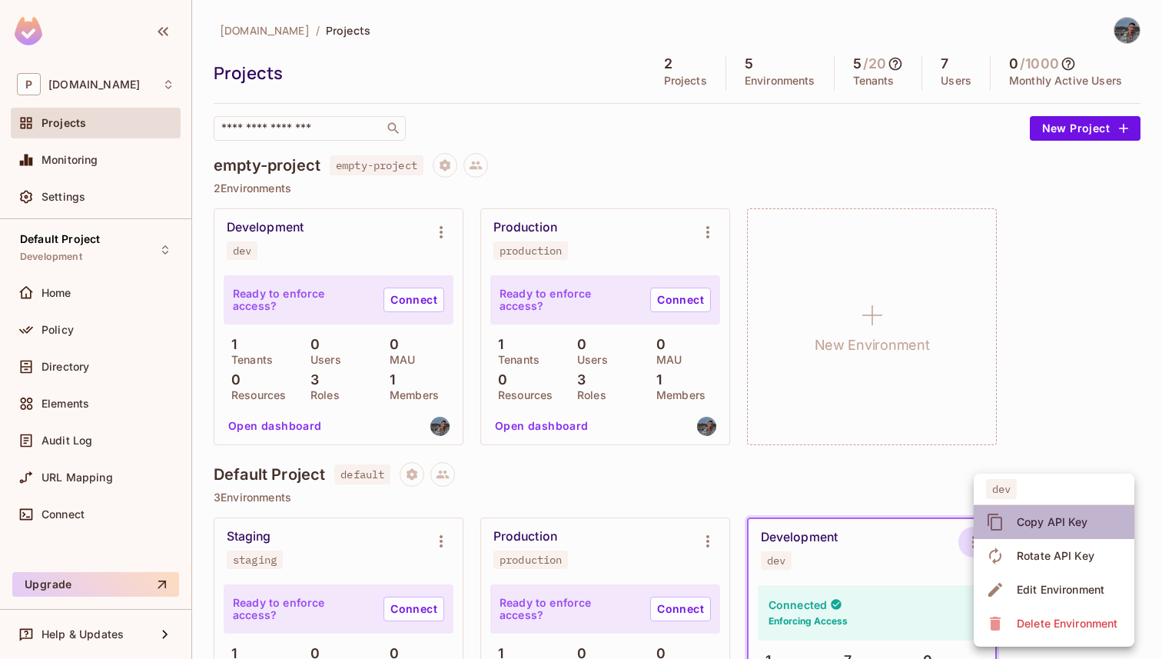
click at [1035, 518] on div "Copy API Key" at bounding box center [1052, 521] width 71 height 15
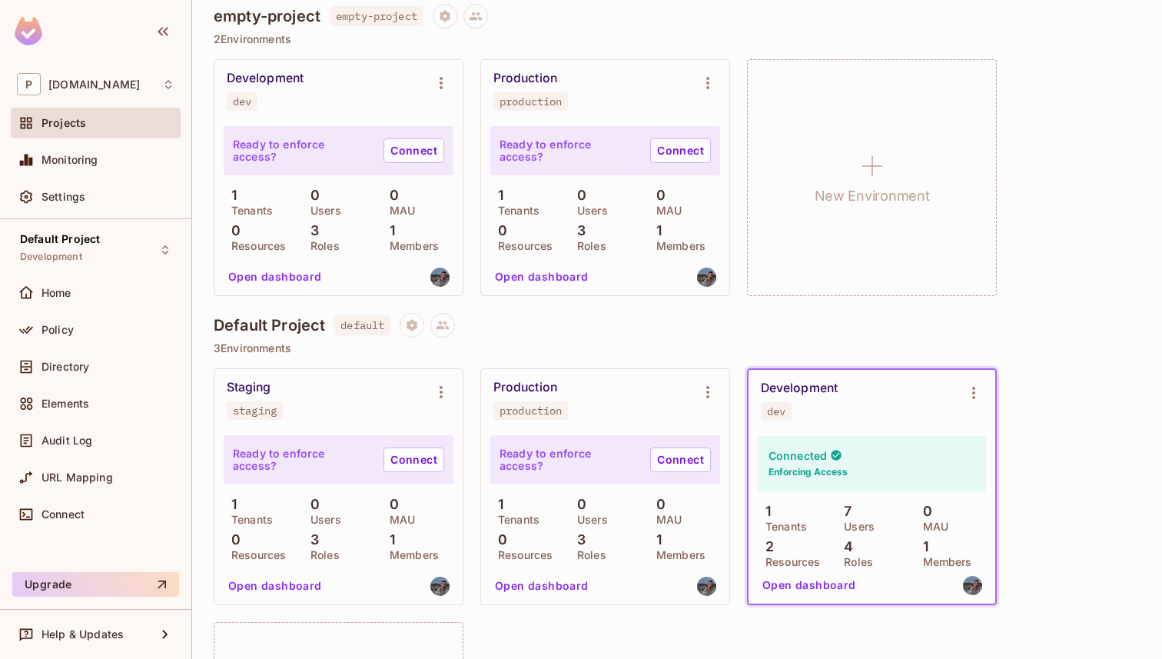
scroll to position [150, 0]
click at [969, 379] on button "Environment settings" at bounding box center [974, 392] width 31 height 31
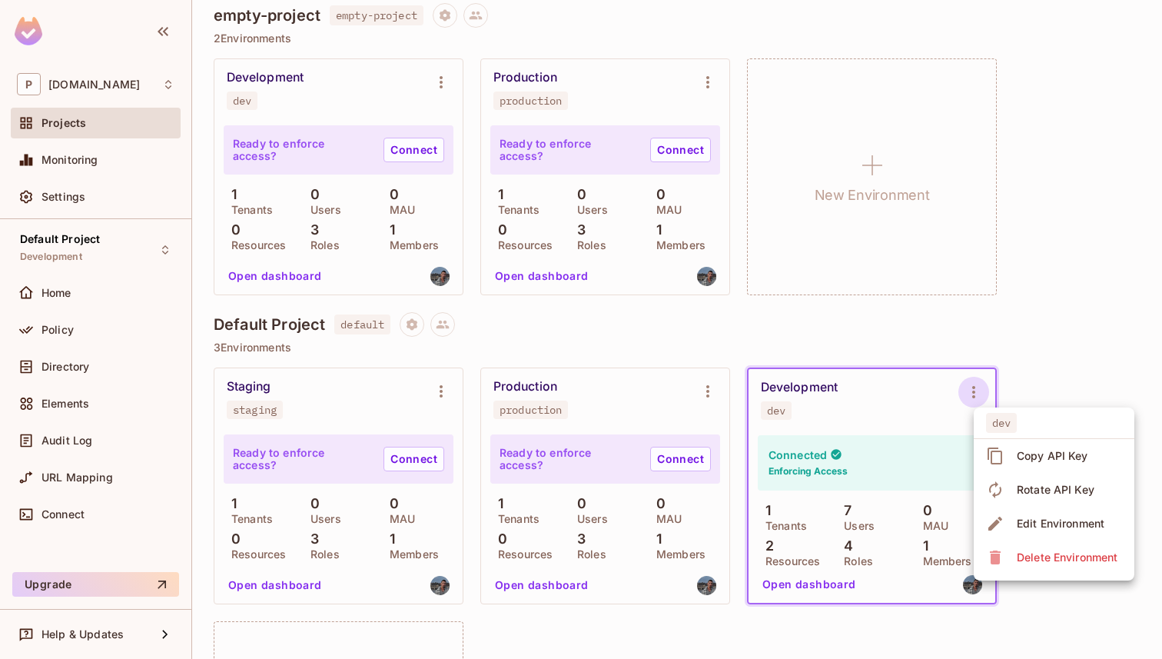
click at [421, 327] on div at bounding box center [581, 329] width 1162 height 659
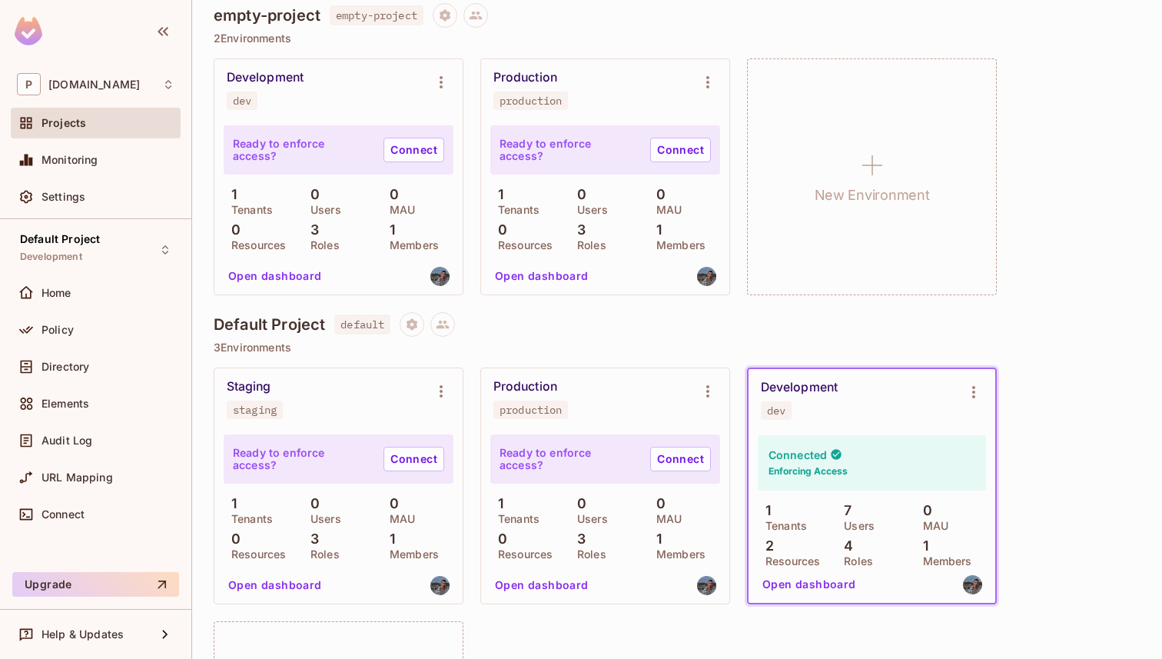
click at [802, 577] on button "Open dashboard" at bounding box center [809, 584] width 106 height 25
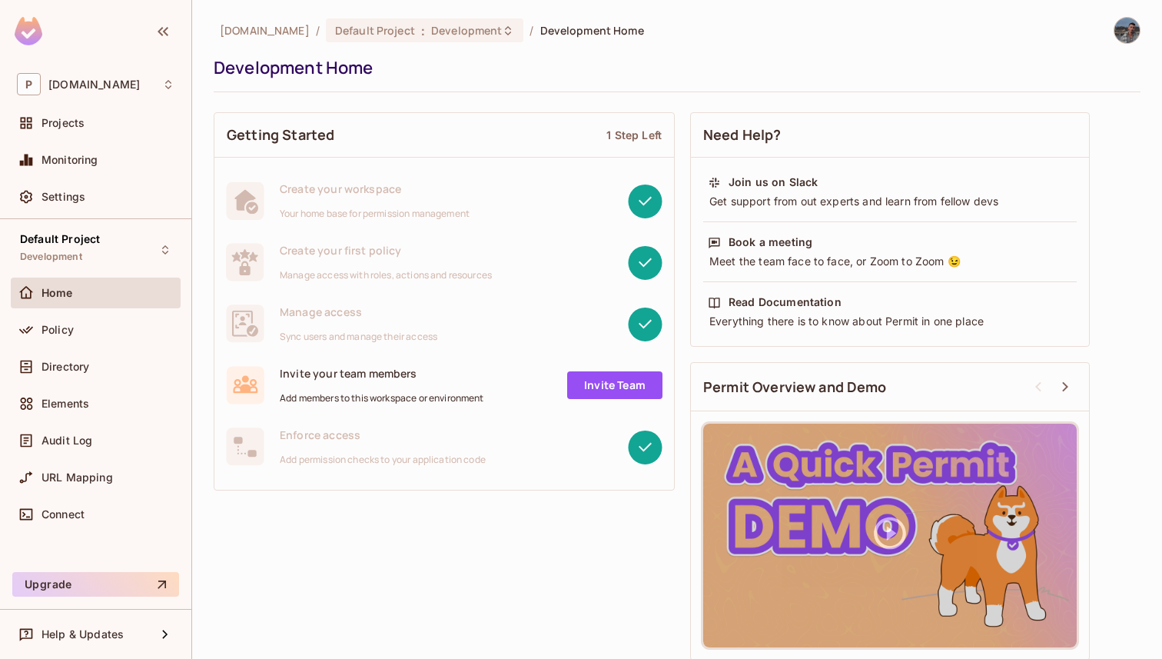
scroll to position [9, 0]
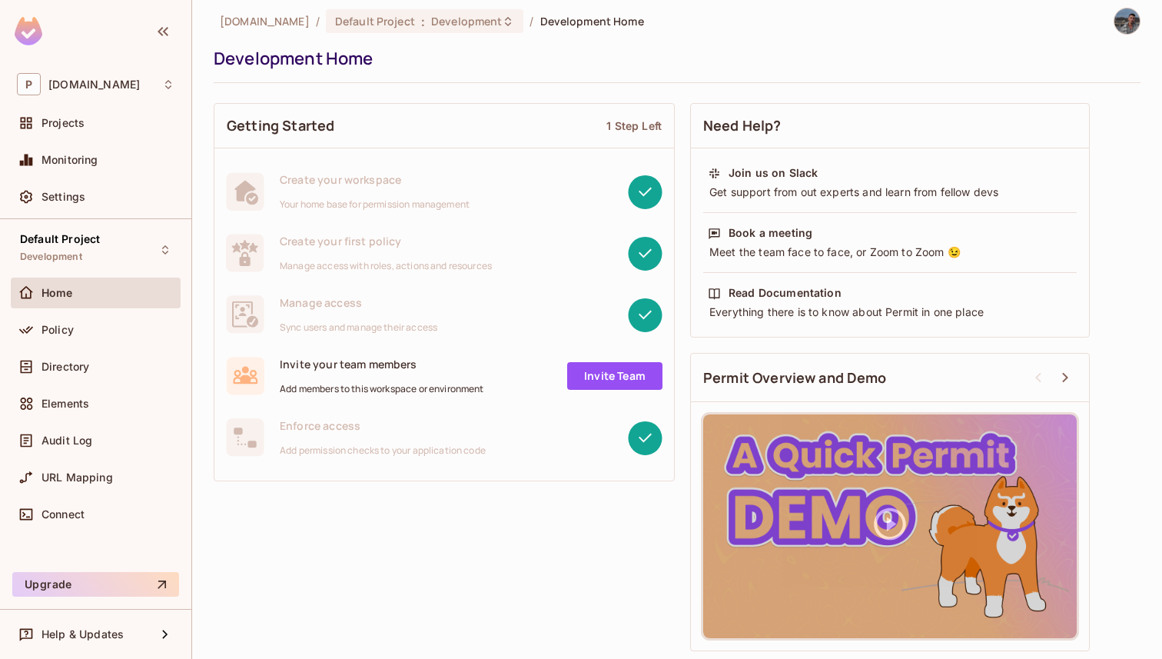
click at [106, 138] on div "Projects" at bounding box center [96, 126] width 170 height 37
click at [110, 132] on div "Projects" at bounding box center [96, 123] width 170 height 31
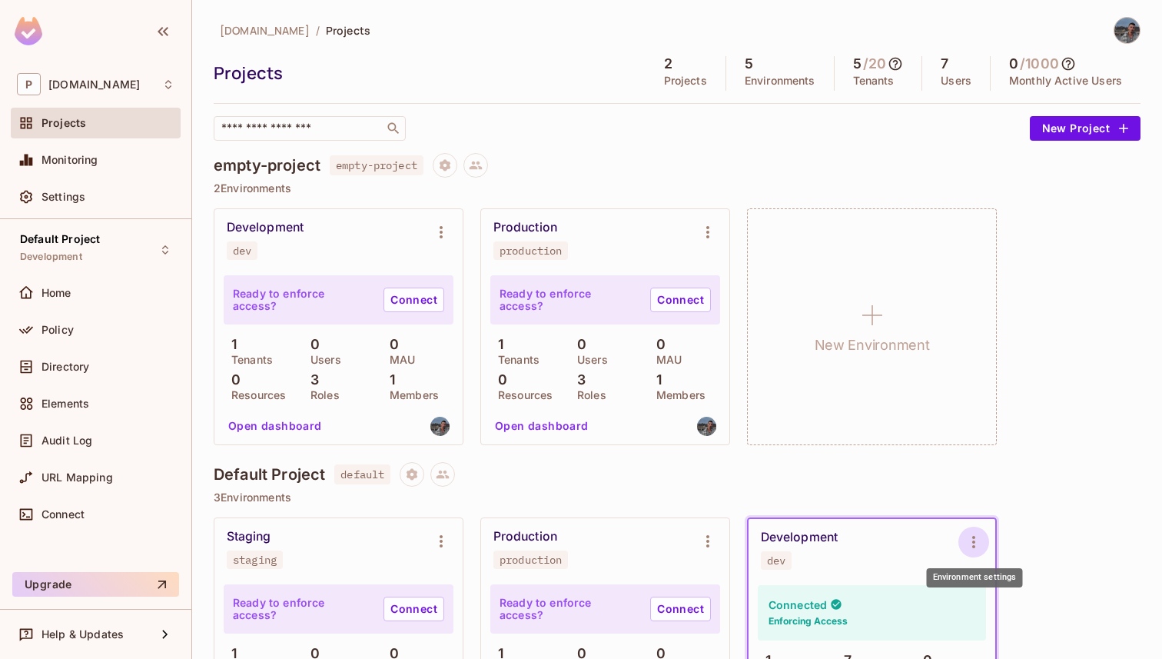
click at [979, 538] on icon "Environment settings" at bounding box center [974, 542] width 18 height 18
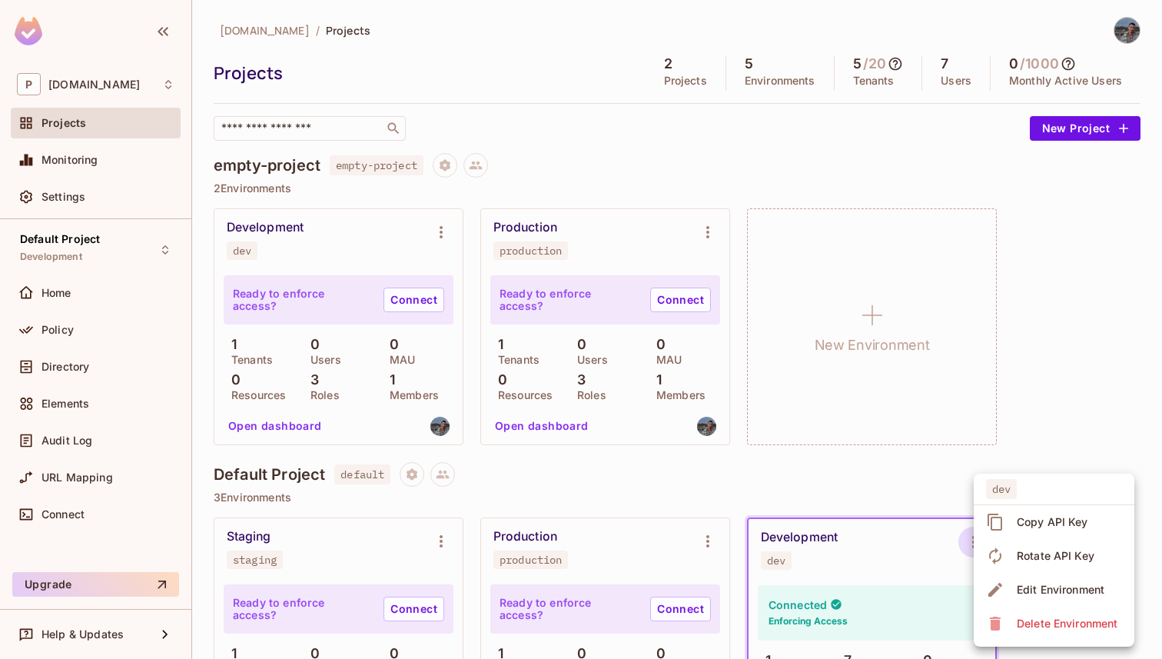
click at [1055, 580] on span "Edit Environment" at bounding box center [1060, 589] width 97 height 25
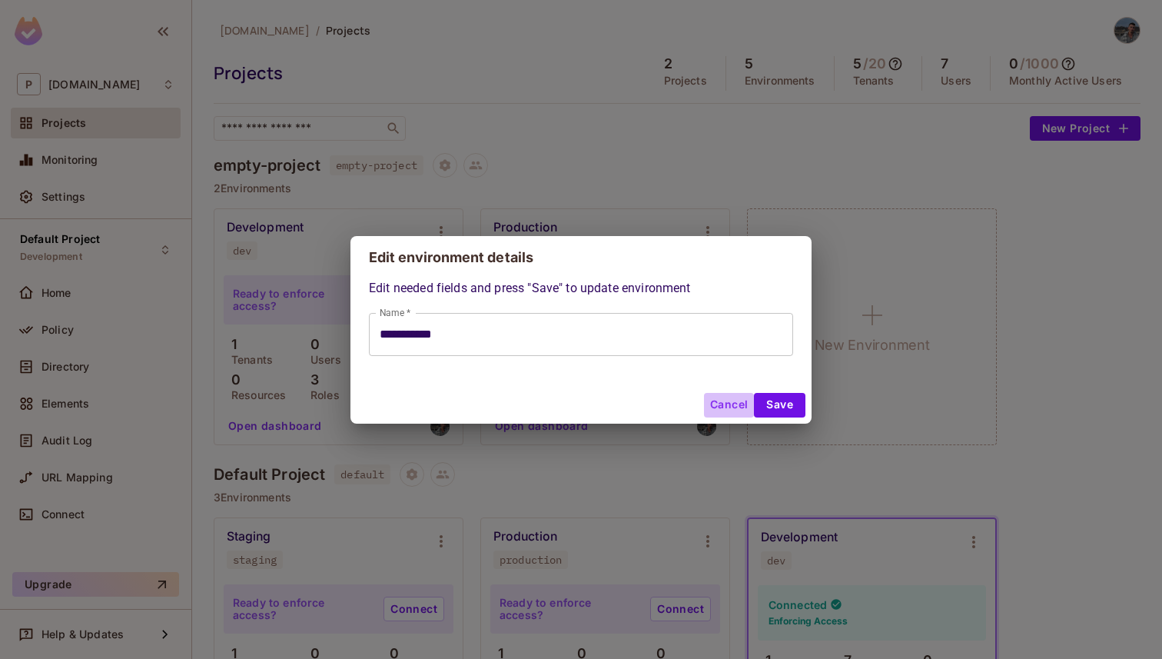
click at [719, 403] on button "Cancel" at bounding box center [729, 405] width 50 height 25
type input "**********"
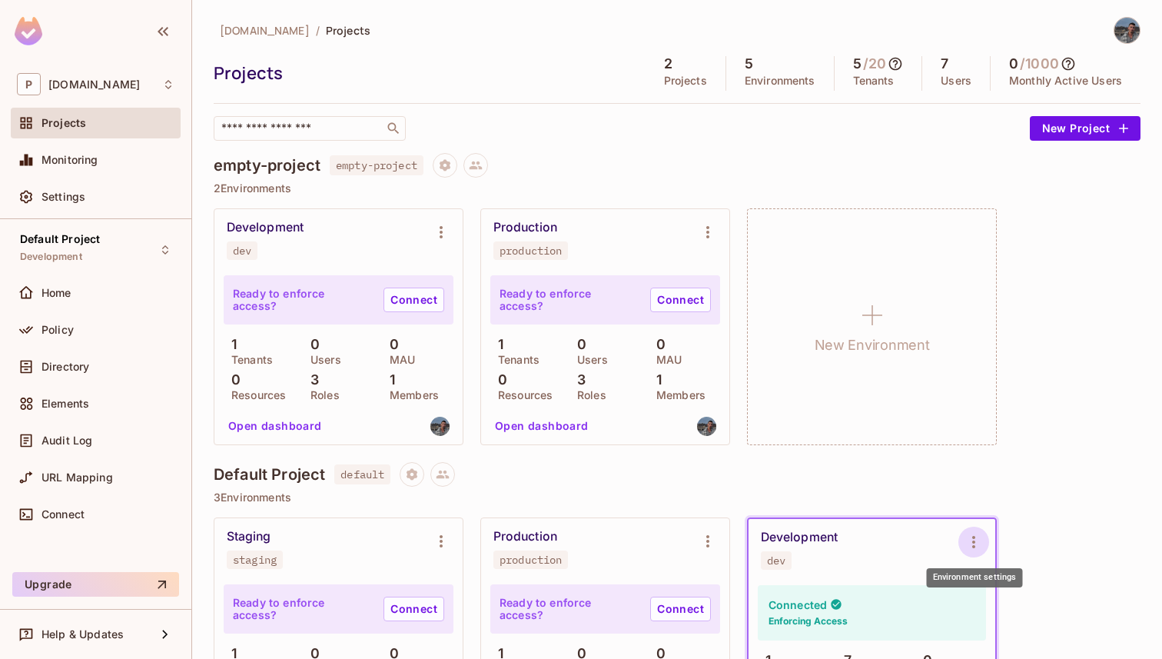
click at [968, 537] on icon "Environment settings" at bounding box center [974, 542] width 18 height 18
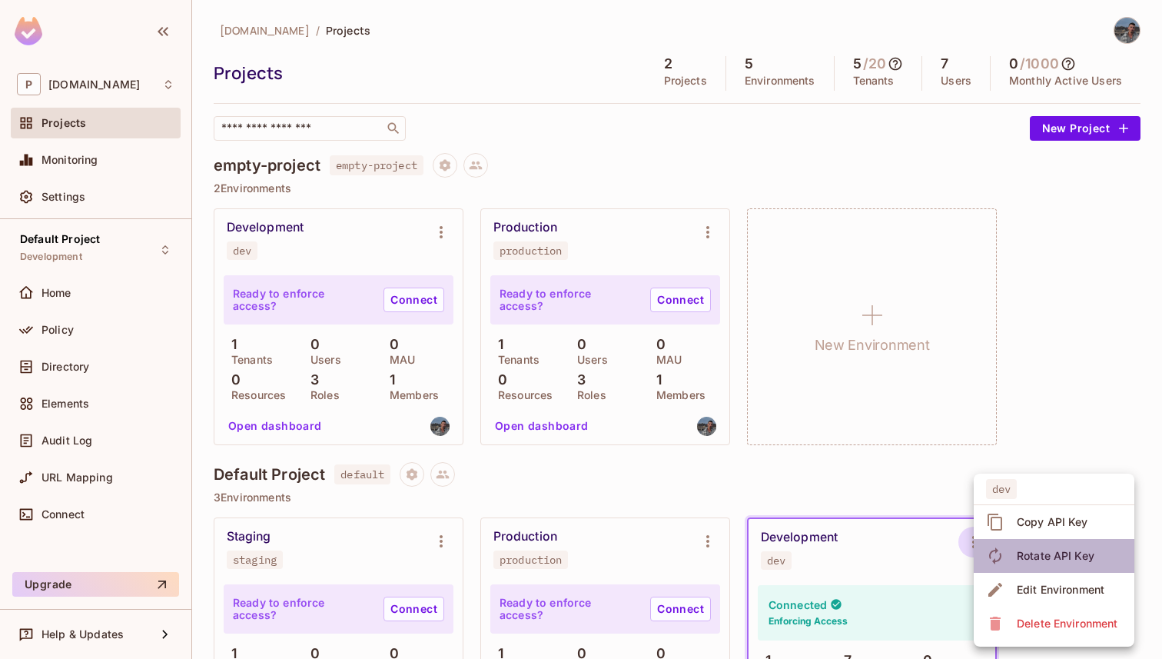
click at [1019, 557] on div "Rotate API Key" at bounding box center [1056, 555] width 78 height 15
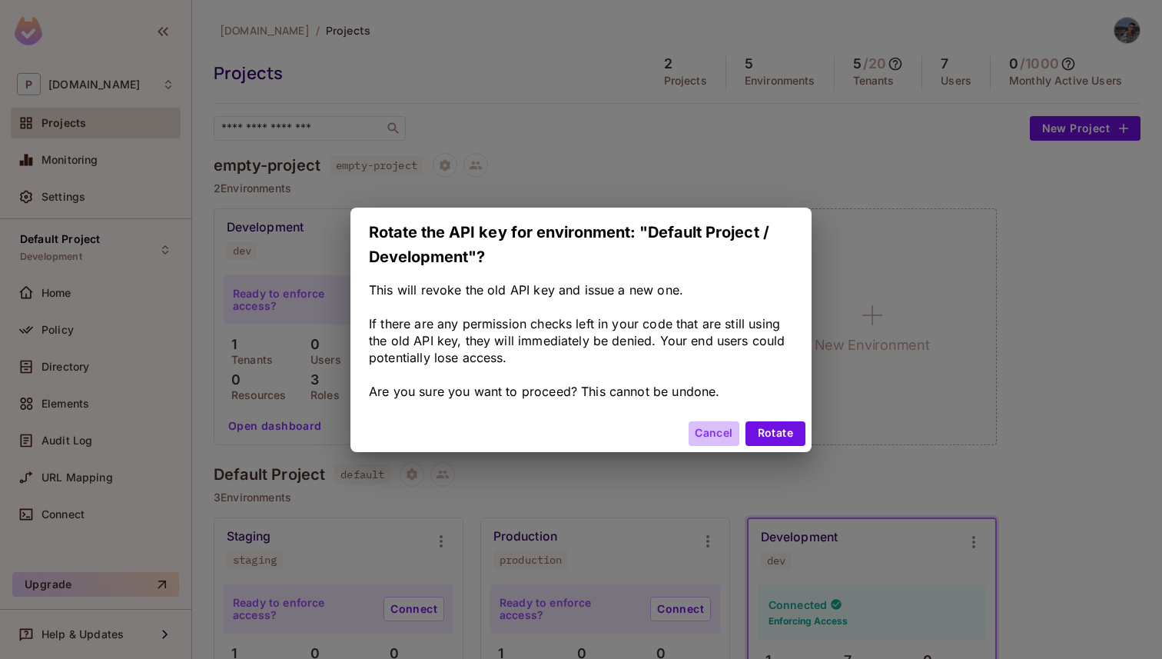
click at [715, 429] on button "Cancel" at bounding box center [714, 433] width 50 height 25
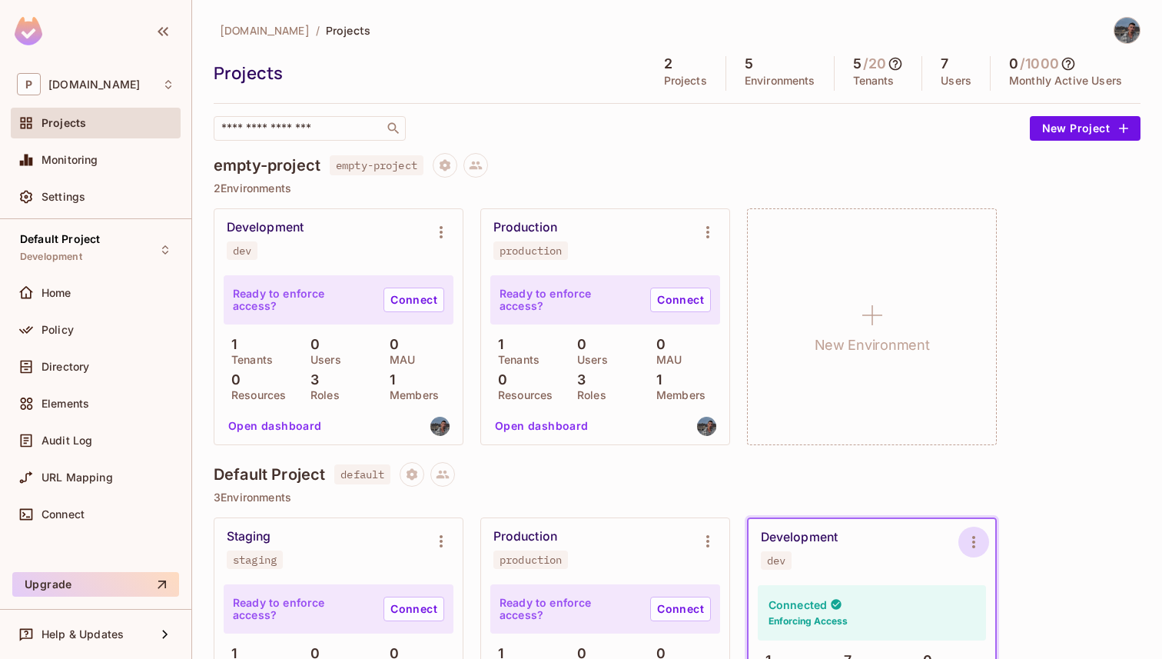
click at [980, 542] on icon "Environment settings" at bounding box center [974, 542] width 18 height 18
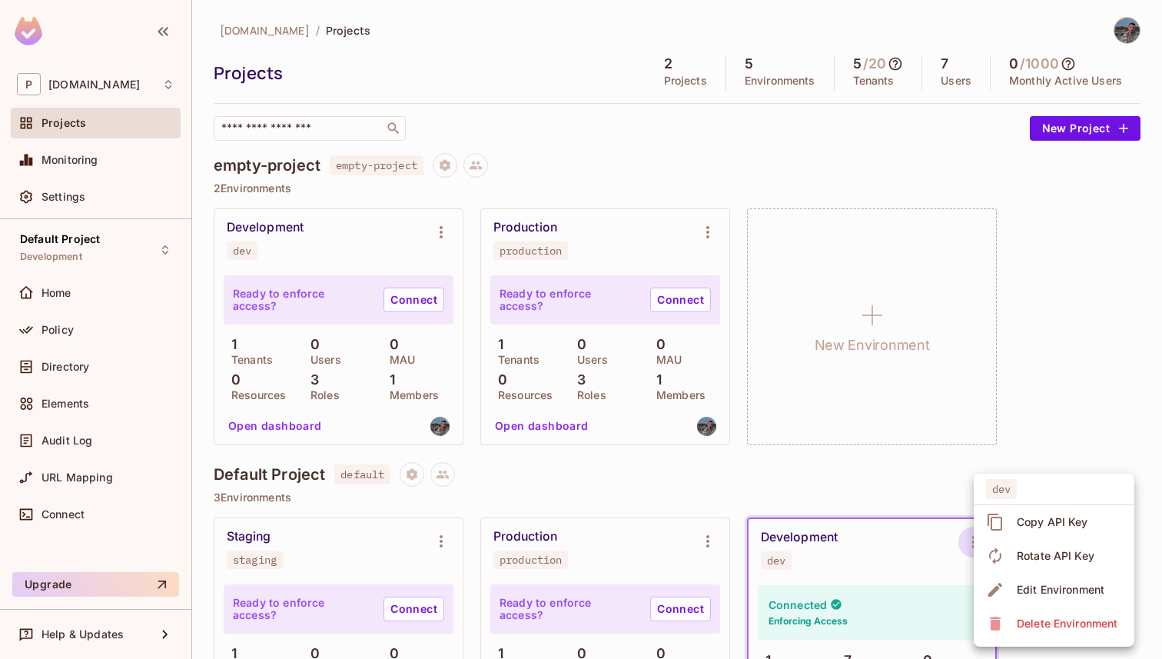
click at [1019, 530] on span "Copy API Key" at bounding box center [1052, 522] width 81 height 25
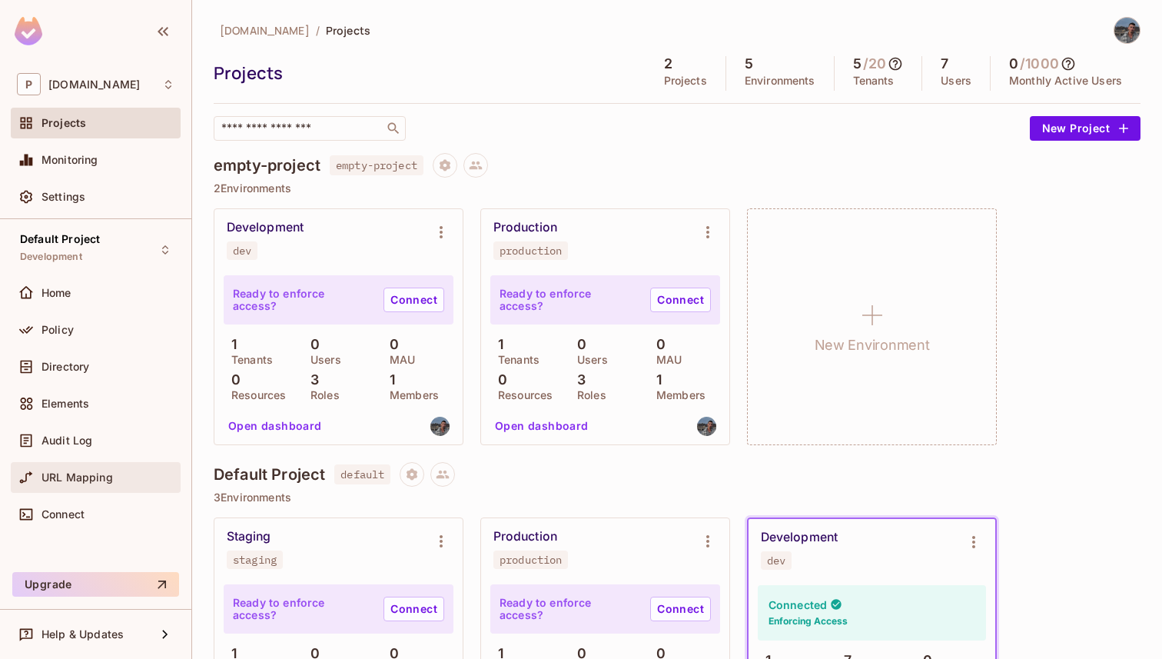
click at [101, 477] on span "URL Mapping" at bounding box center [77, 477] width 71 height 12
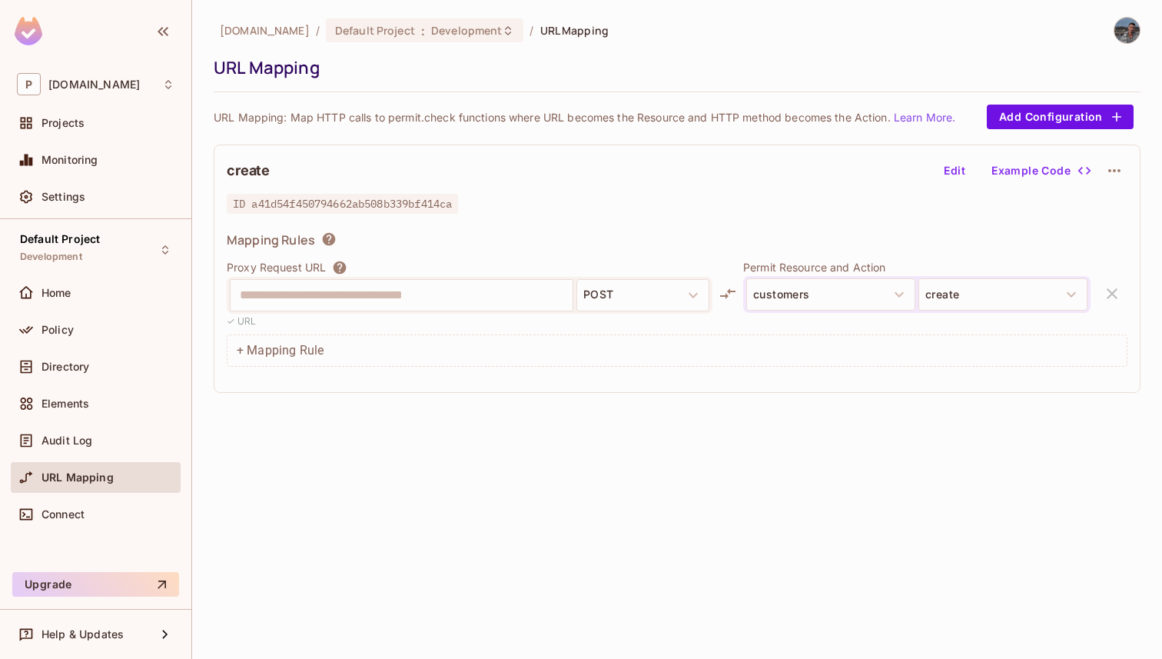
click at [378, 210] on span "ID a41d54f450794662ab508b339bf414ca" at bounding box center [342, 204] width 231 height 20
copy span "a41d54f450794662ab508b339bf414ca"
click at [459, 138] on div "**********" at bounding box center [677, 208] width 927 height 382
click at [115, 470] on div "URL Mapping" at bounding box center [96, 477] width 158 height 18
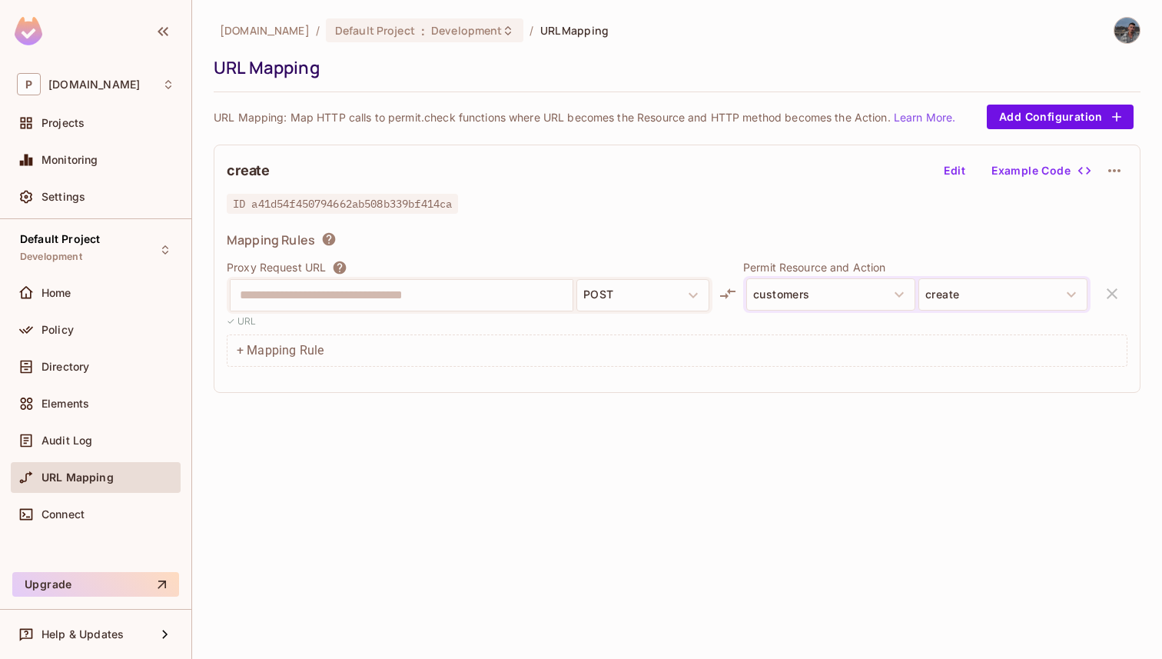
click at [105, 475] on span "URL Mapping" at bounding box center [78, 477] width 72 height 12
click at [134, 477] on div "URL Mapping" at bounding box center [108, 477] width 133 height 12
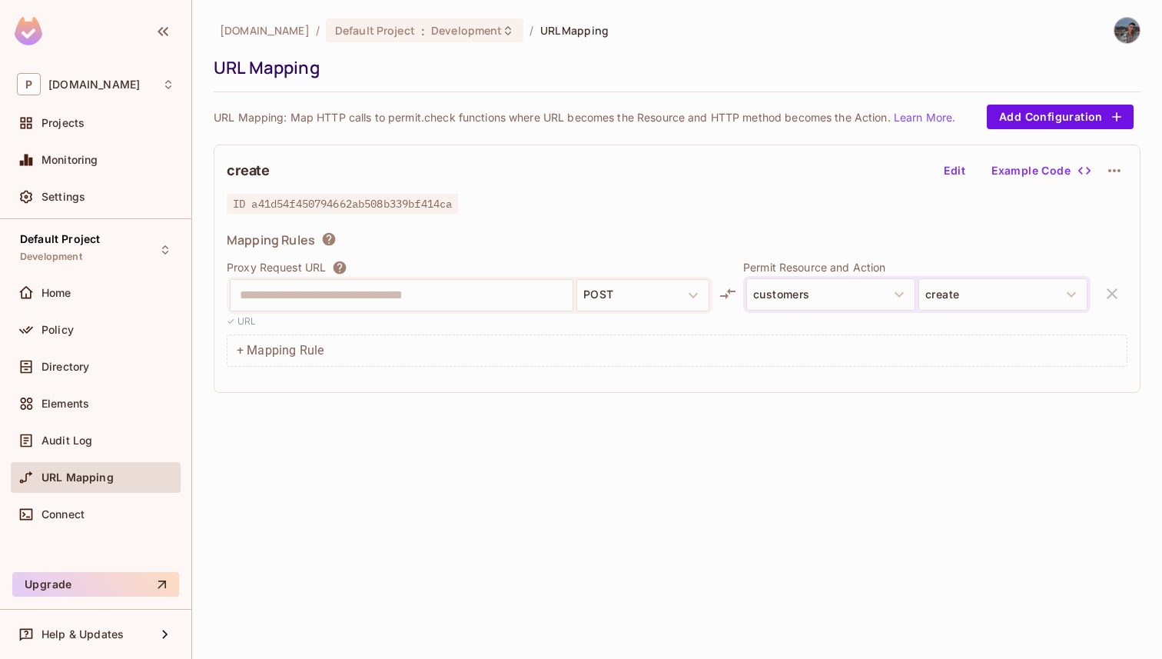
click at [134, 477] on div "URL Mapping" at bounding box center [108, 477] width 133 height 12
click at [956, 163] on button "Edit" at bounding box center [954, 170] width 49 height 25
click at [1026, 162] on button "Cancel" at bounding box center [1015, 170] width 50 height 25
click at [952, 184] on div "**********" at bounding box center [677, 269] width 927 height 248
click at [957, 178] on button "Edit" at bounding box center [954, 170] width 49 height 25
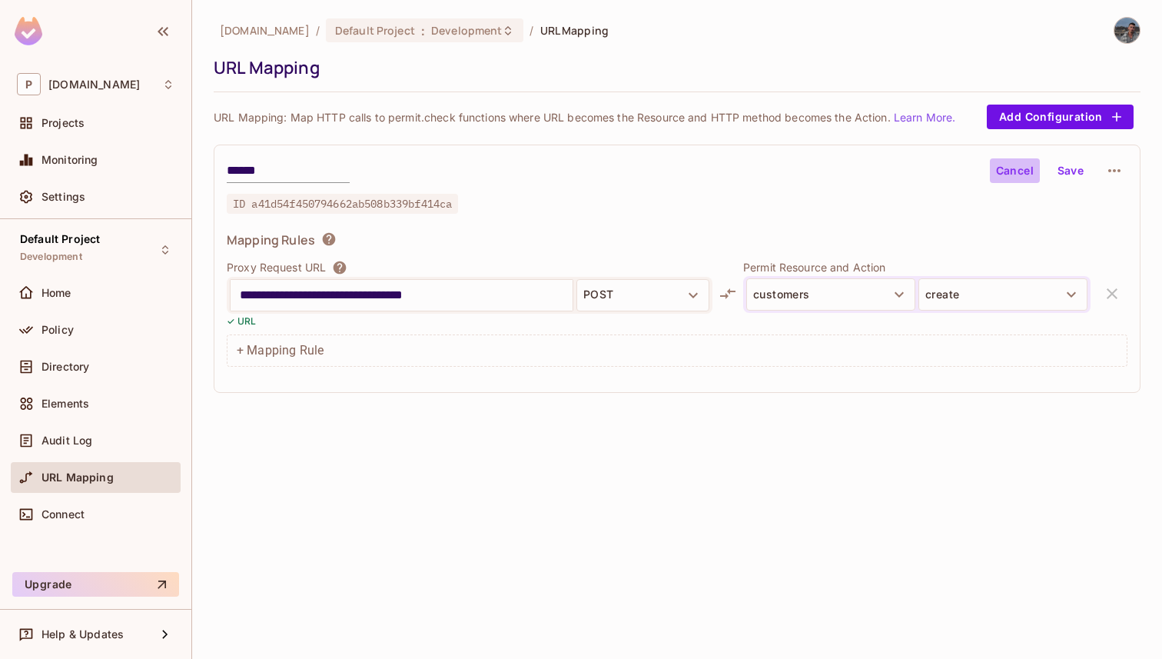
click at [1003, 167] on button "Cancel" at bounding box center [1015, 170] width 50 height 25
click at [1106, 168] on icon "button" at bounding box center [1114, 170] width 18 height 18
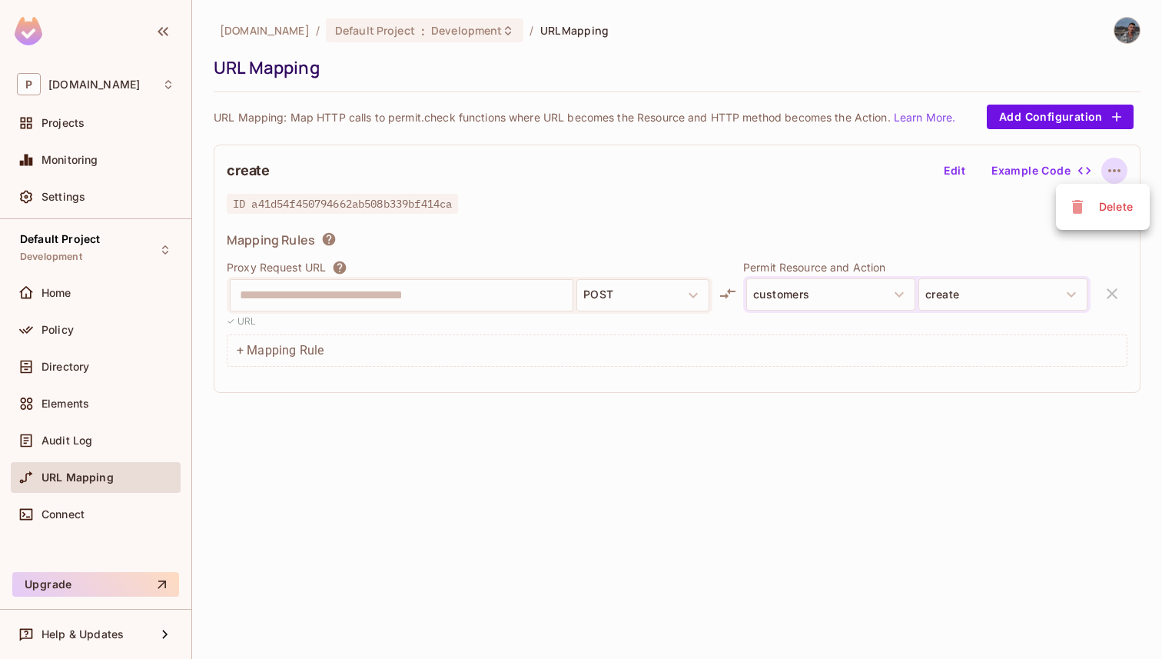
click at [973, 254] on div at bounding box center [581, 329] width 1162 height 659
click at [1025, 134] on div "**********" at bounding box center [677, 208] width 927 height 382
click at [1025, 131] on div "**********" at bounding box center [677, 208] width 927 height 382
click at [1035, 121] on button "Add Configuration" at bounding box center [1060, 117] width 147 height 25
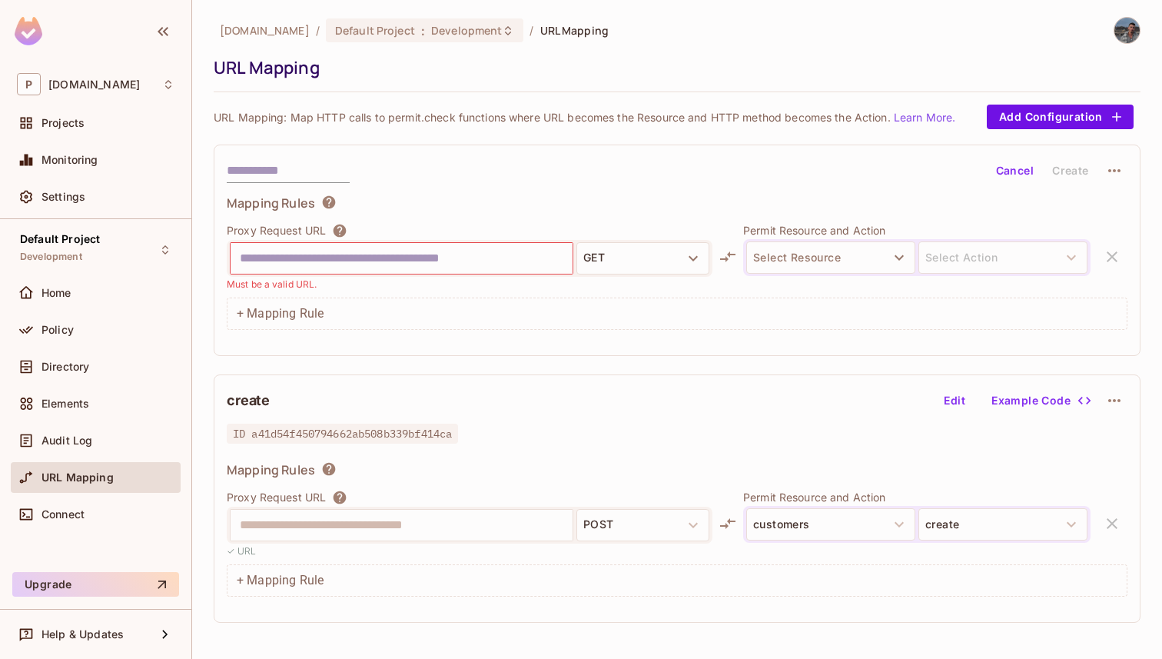
click at [1122, 258] on div "Proxy Request URL GET Must be a valid URL. Permit Resource and Action Select Re…" at bounding box center [677, 256] width 901 height 69
click at [1007, 170] on button "Cancel" at bounding box center [1015, 170] width 50 height 25
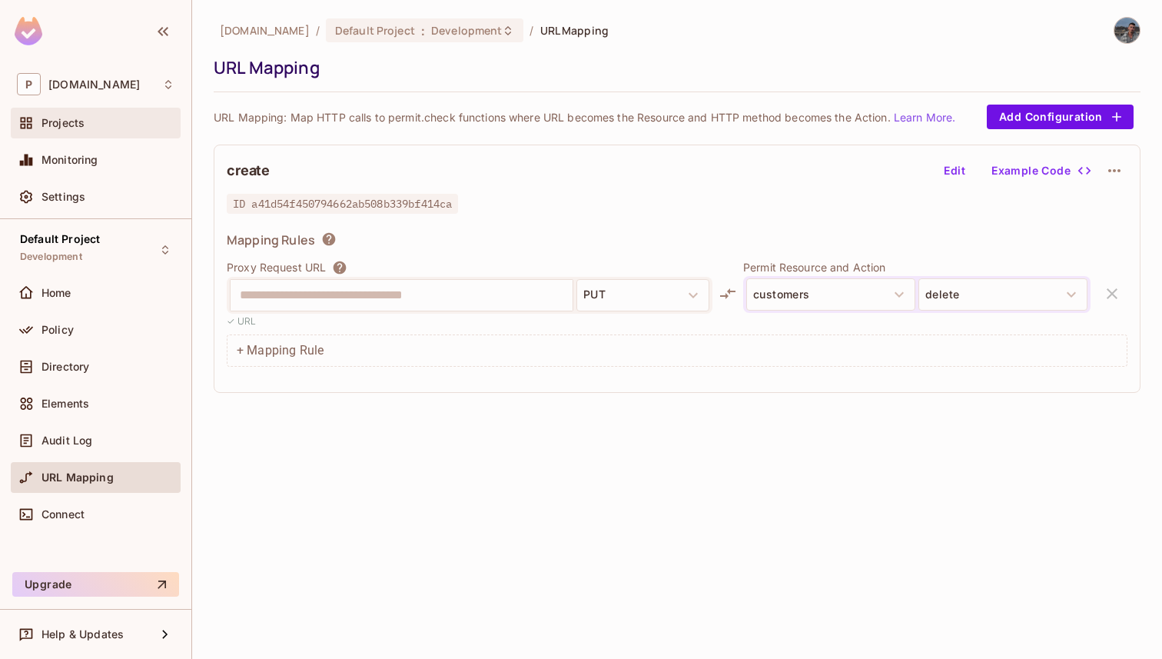
click at [94, 119] on div "Projects" at bounding box center [108, 123] width 133 height 12
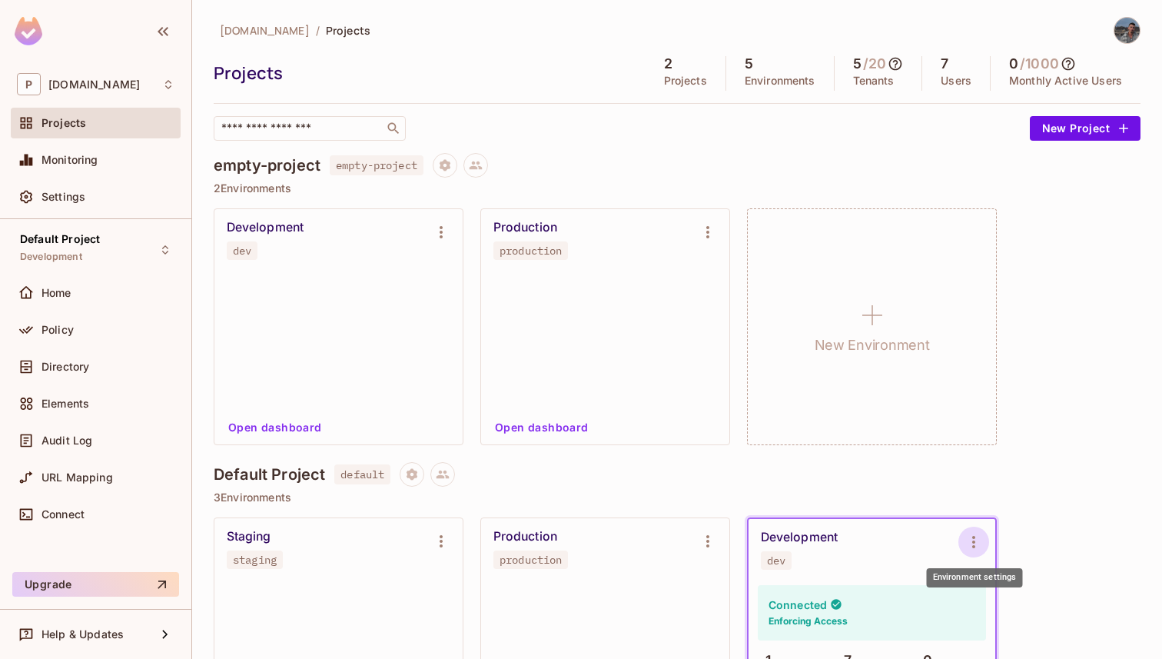
click at [977, 538] on icon "Environment settings" at bounding box center [974, 542] width 18 height 18
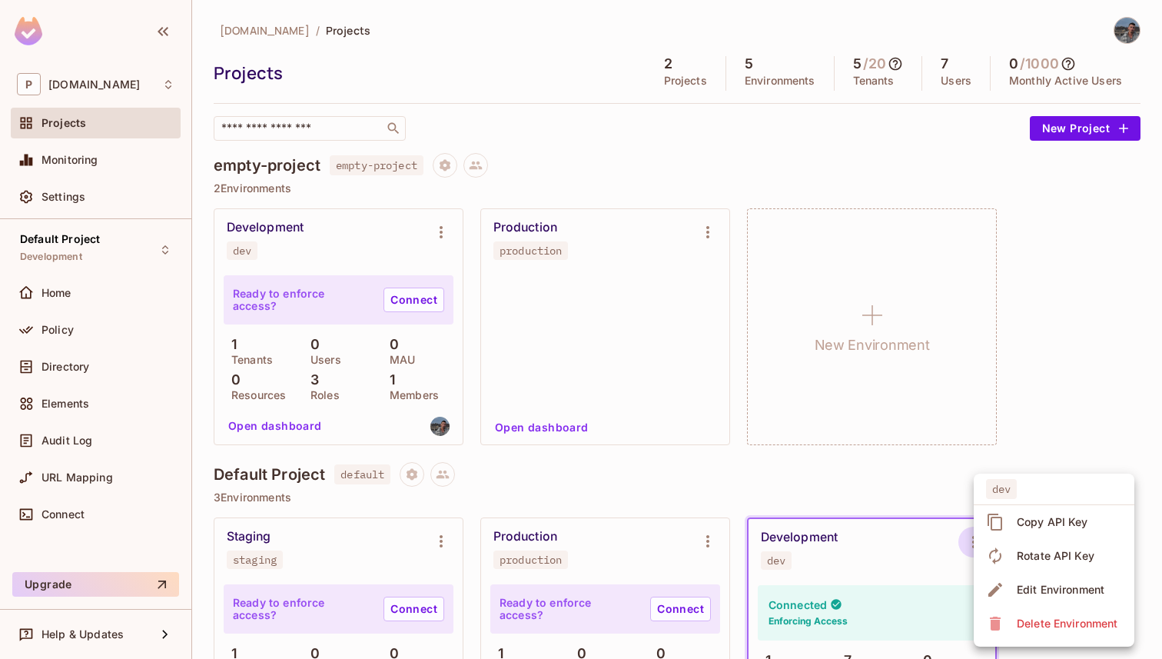
click at [1011, 530] on div "Copy API Key" at bounding box center [1039, 522] width 107 height 25
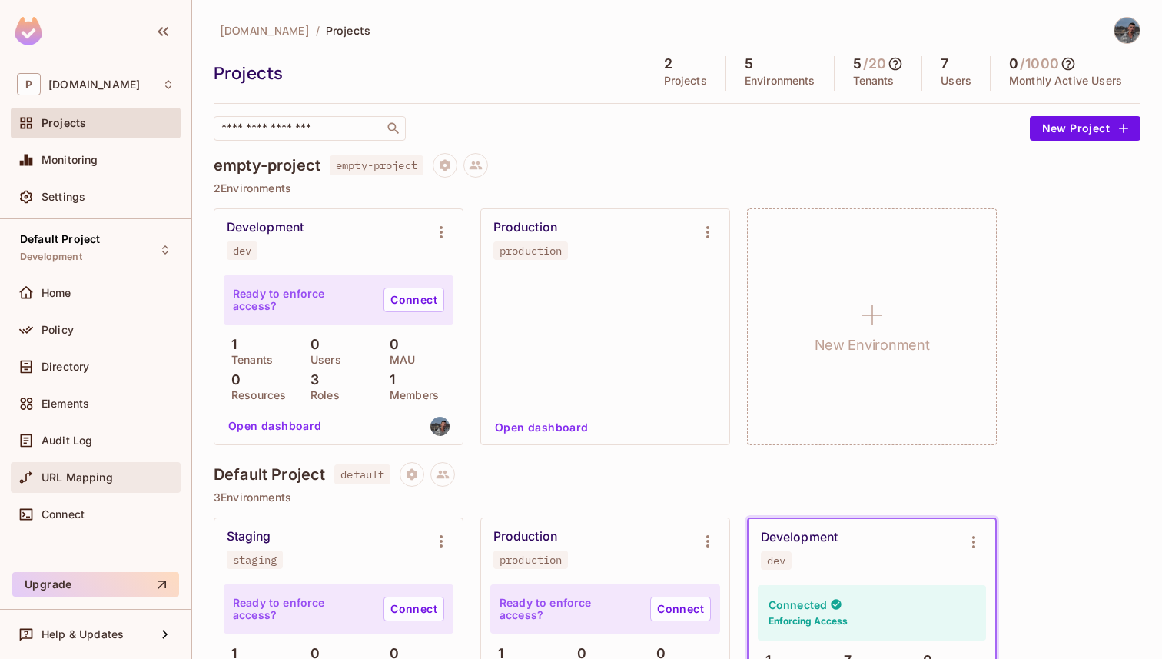
click at [110, 478] on span "URL Mapping" at bounding box center [77, 477] width 71 height 12
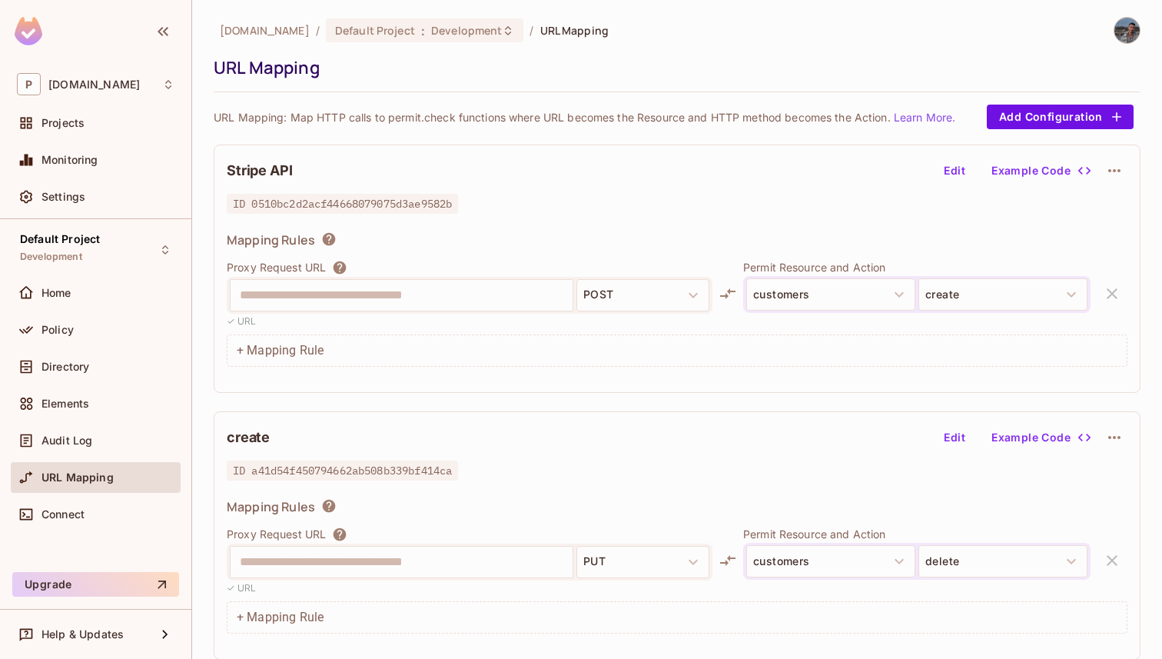
scroll to position [7, 0]
